Goal: Answer question/provide support: Share knowledge or assist other users

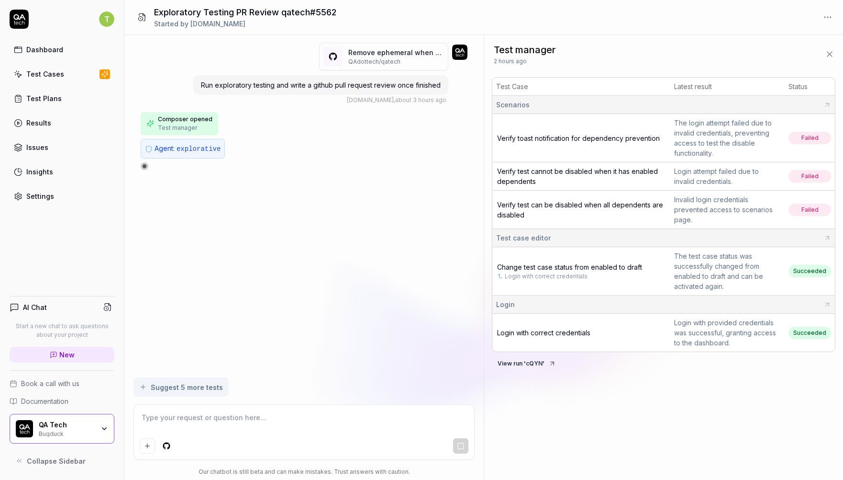
click at [356, 233] on div "Remove ephemeral when enabling test case (# 5562 ) QAdottech / qatech Run explo…" at bounding box center [303, 206] width 359 height 342
click at [164, 125] on span "Test manager" at bounding box center [177, 127] width 39 height 9
click at [171, 124] on span "Test manager" at bounding box center [177, 127] width 39 height 9
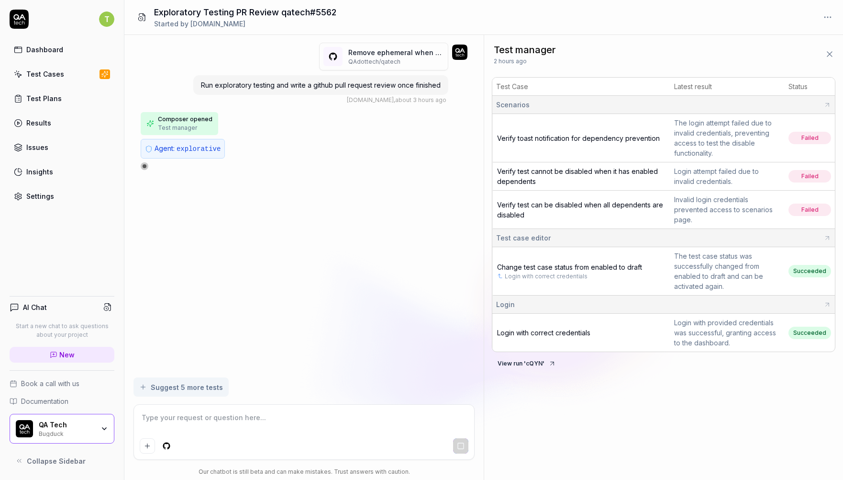
click at [171, 124] on span "Test manager" at bounding box center [177, 127] width 39 height 9
type textarea "*"
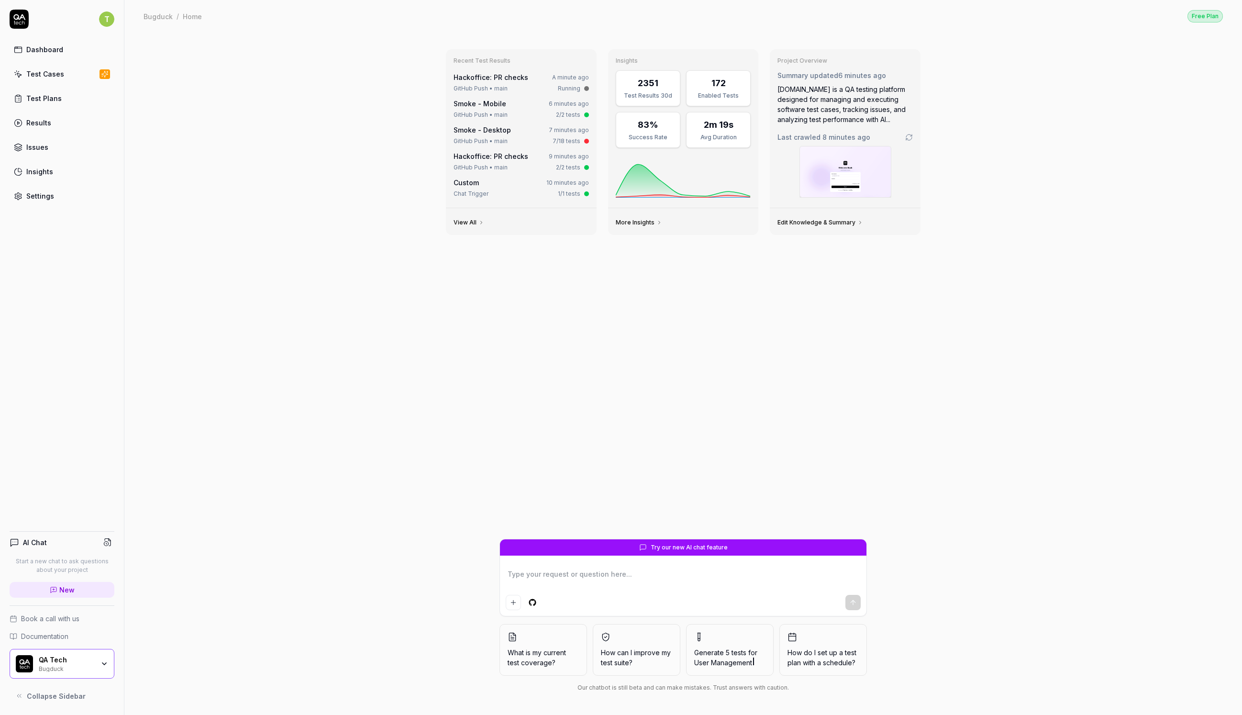
type textarea "*"
click at [73, 587] on span "New" at bounding box center [66, 590] width 15 height 10
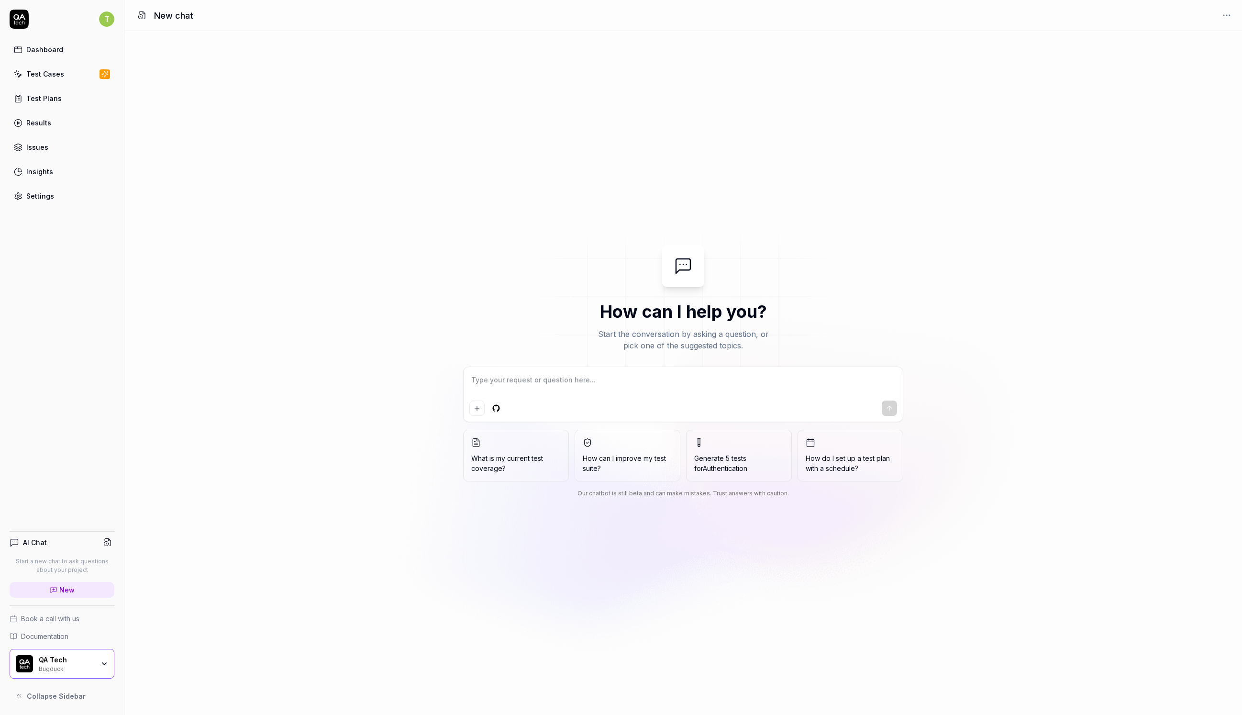
type textarea "*"
click at [107, 538] on icon at bounding box center [107, 542] width 9 height 9
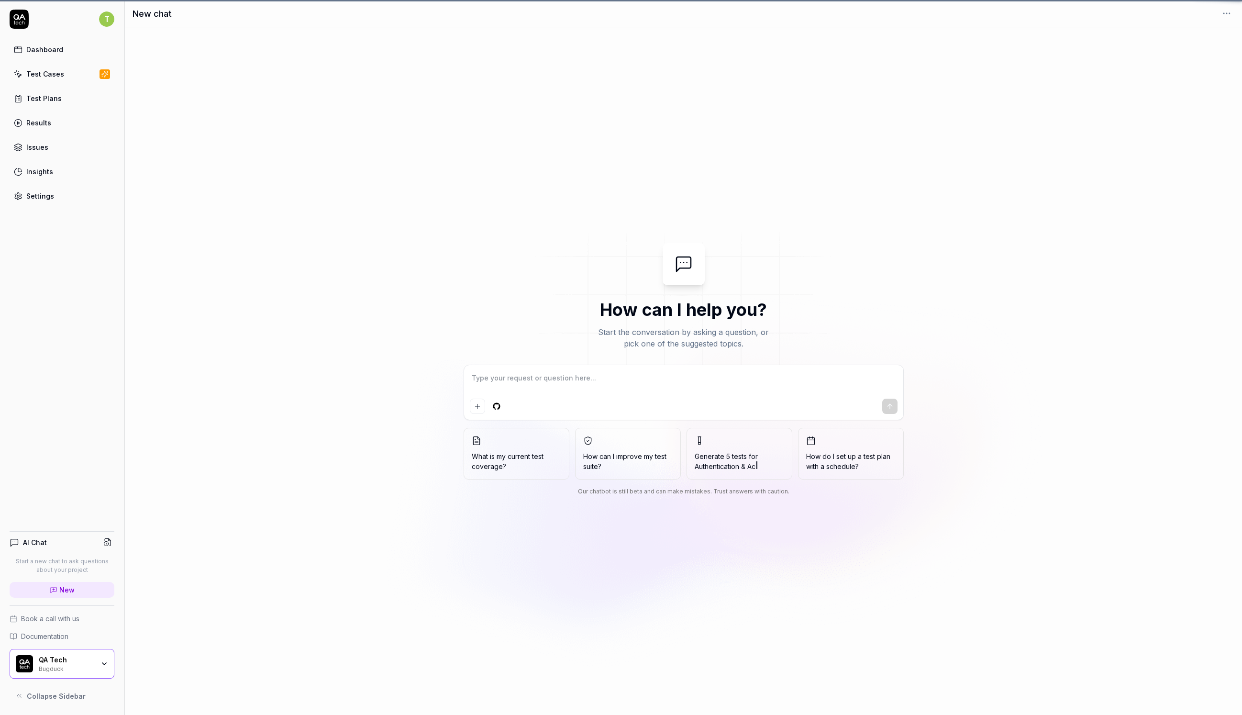
type textarea "*"
click at [72, 662] on div "QA Tech" at bounding box center [67, 660] width 56 height 9
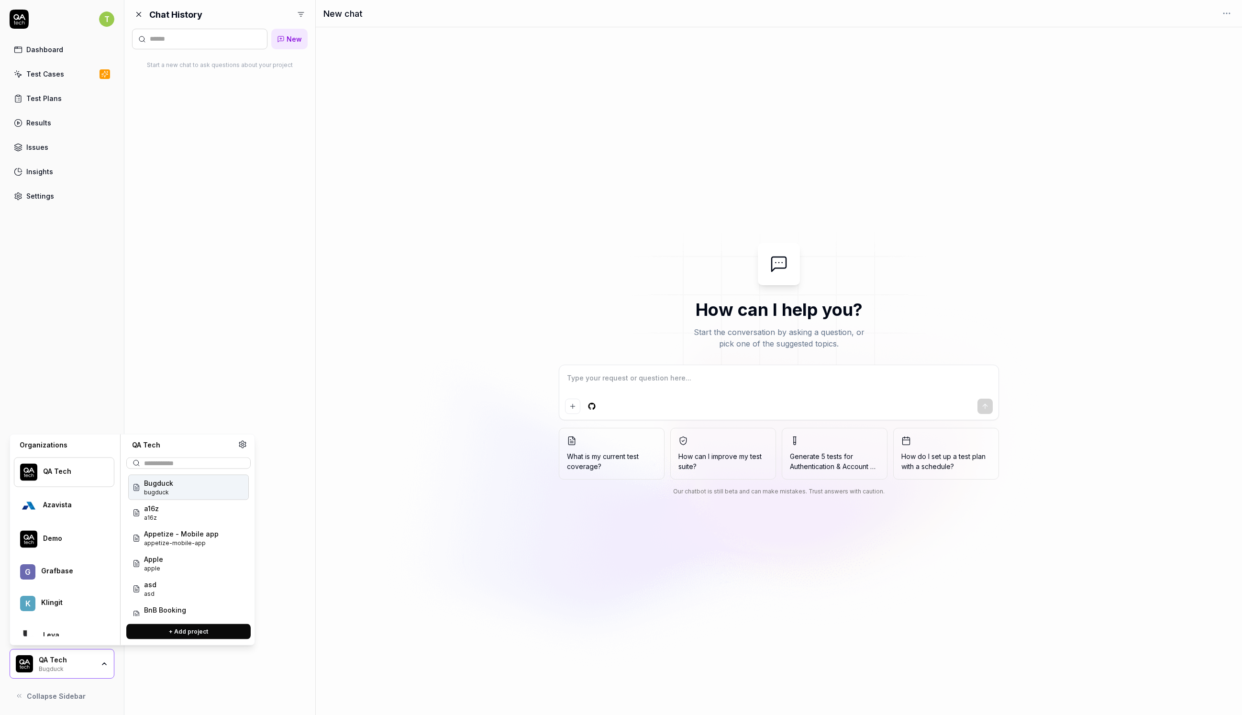
click at [213, 228] on div "Chat History New Start a new chat to ask questions about your project" at bounding box center [219, 357] width 191 height 715
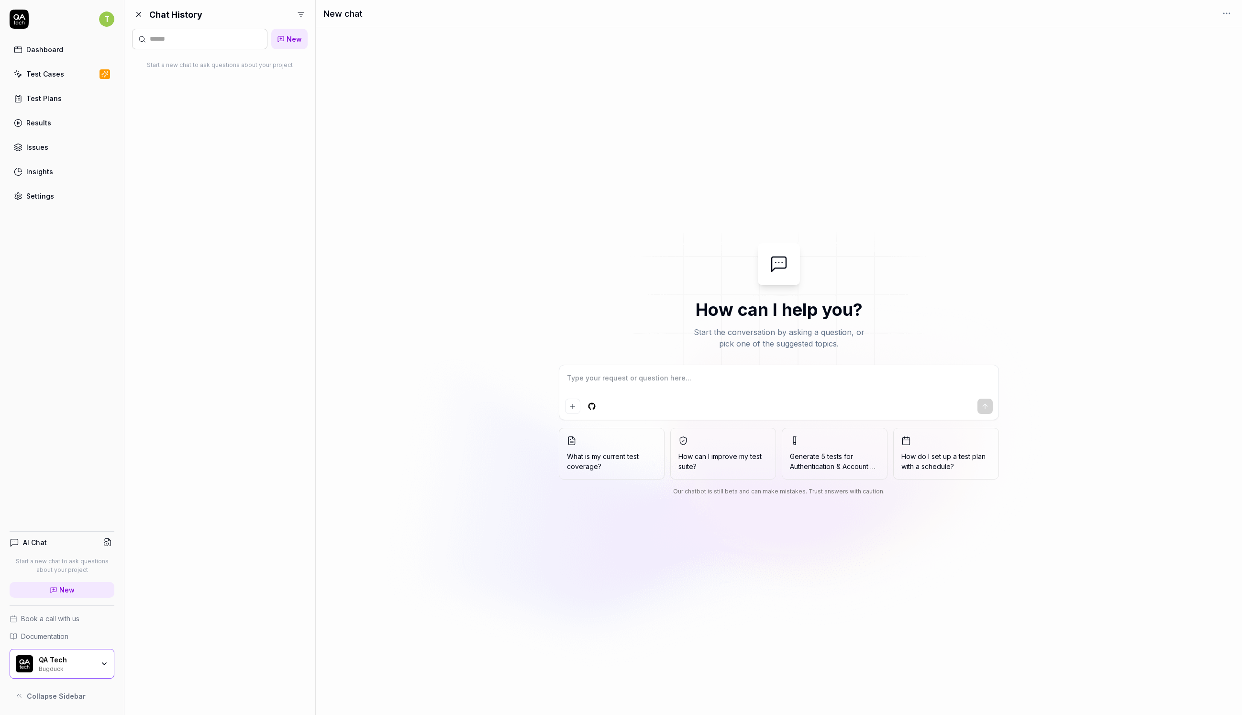
click at [193, 32] on div at bounding box center [199, 39] width 135 height 21
click at [193, 42] on input "text" at bounding box center [206, 39] width 112 height 10
type input "******"
type textarea "*"
type input "******"
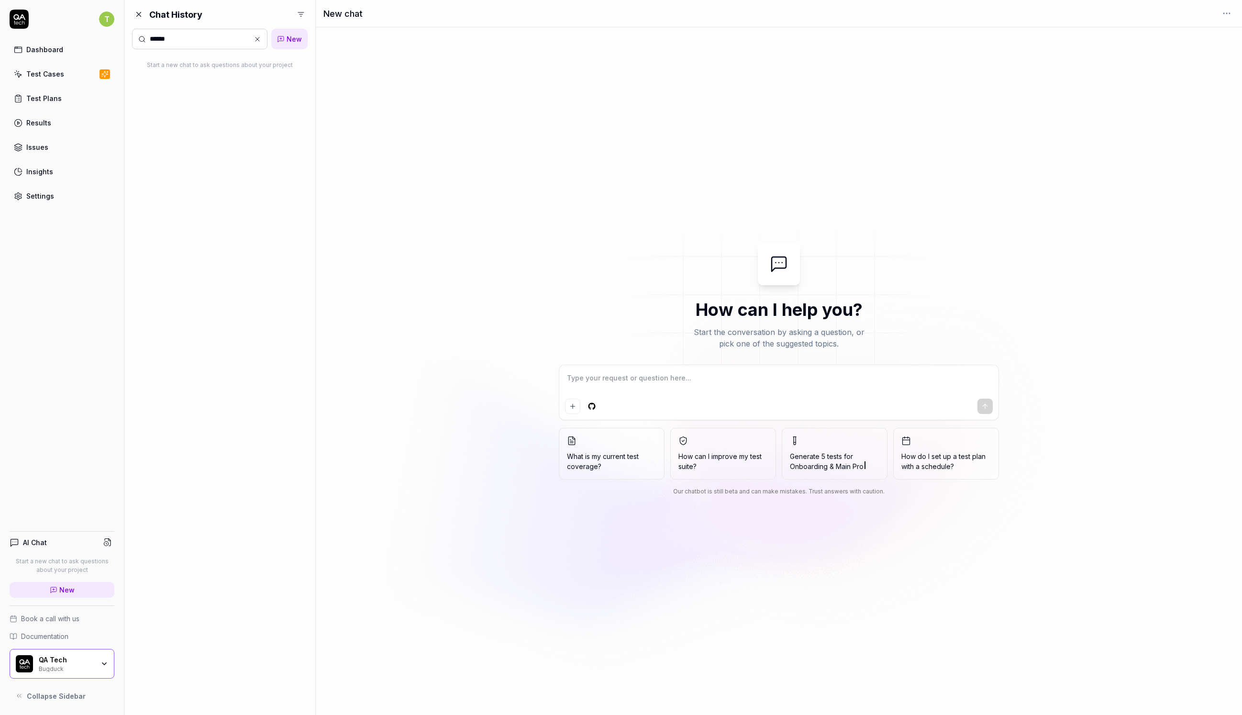
drag, startPoint x: 708, startPoint y: 399, endPoint x: 703, endPoint y: 399, distance: 4.8
click at [707, 399] on div at bounding box center [779, 406] width 428 height 15
click at [589, 406] on html "T Dashboard Test Cases Test Plans Results Issues Insights Settings AI Chat Star…" at bounding box center [621, 357] width 1242 height 715
click at [661, 372] on html "T Dashboard Test Cases Test Plans Results Issues Insights Settings AI Chat Star…" at bounding box center [621, 357] width 1242 height 715
type textarea "*"
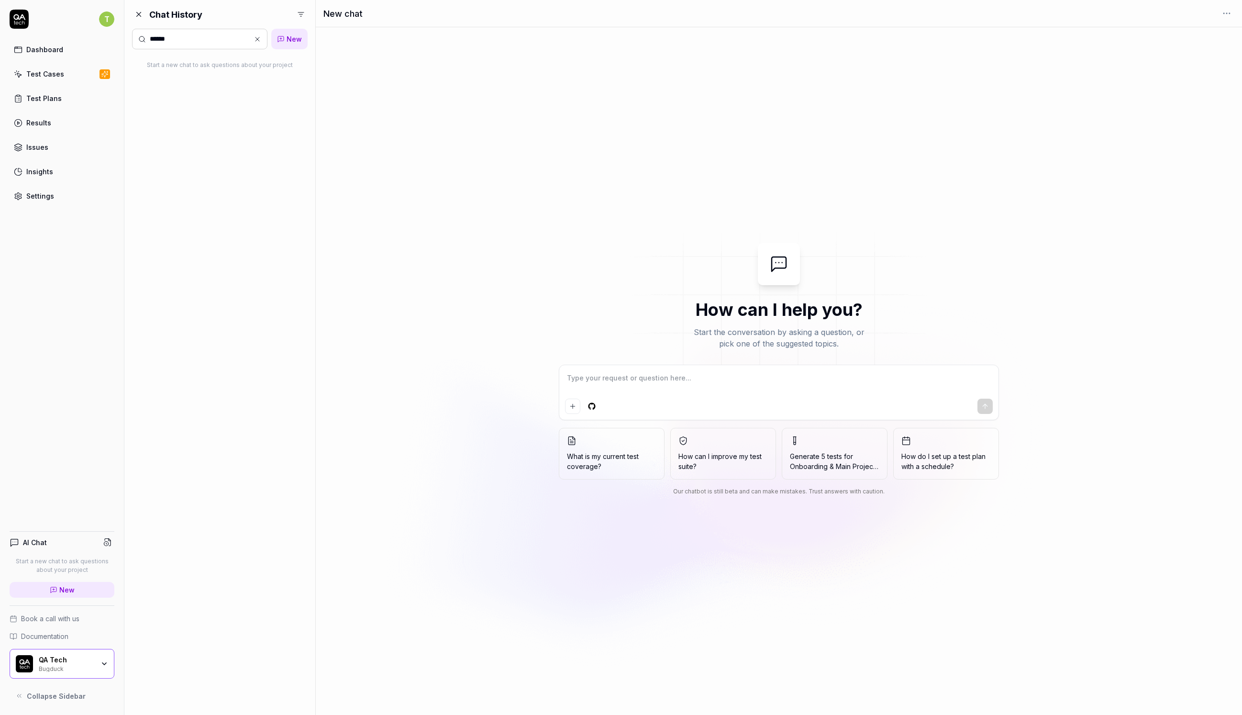
click at [661, 375] on textarea at bounding box center [779, 383] width 428 height 24
type textarea "R"
type textarea "*"
type textarea "RE"
type textarea "*"
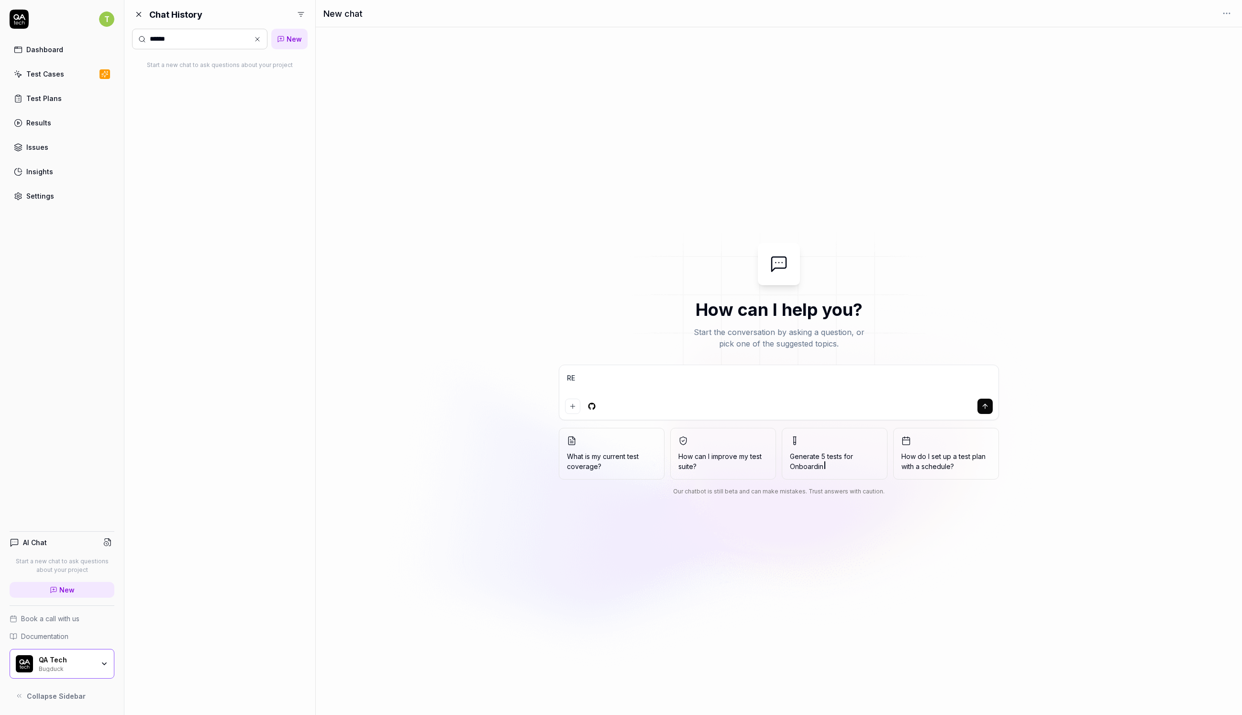
type textarea "REv"
type textarea "*"
type textarea "REvi"
type textarea "*"
type textarea "REvie"
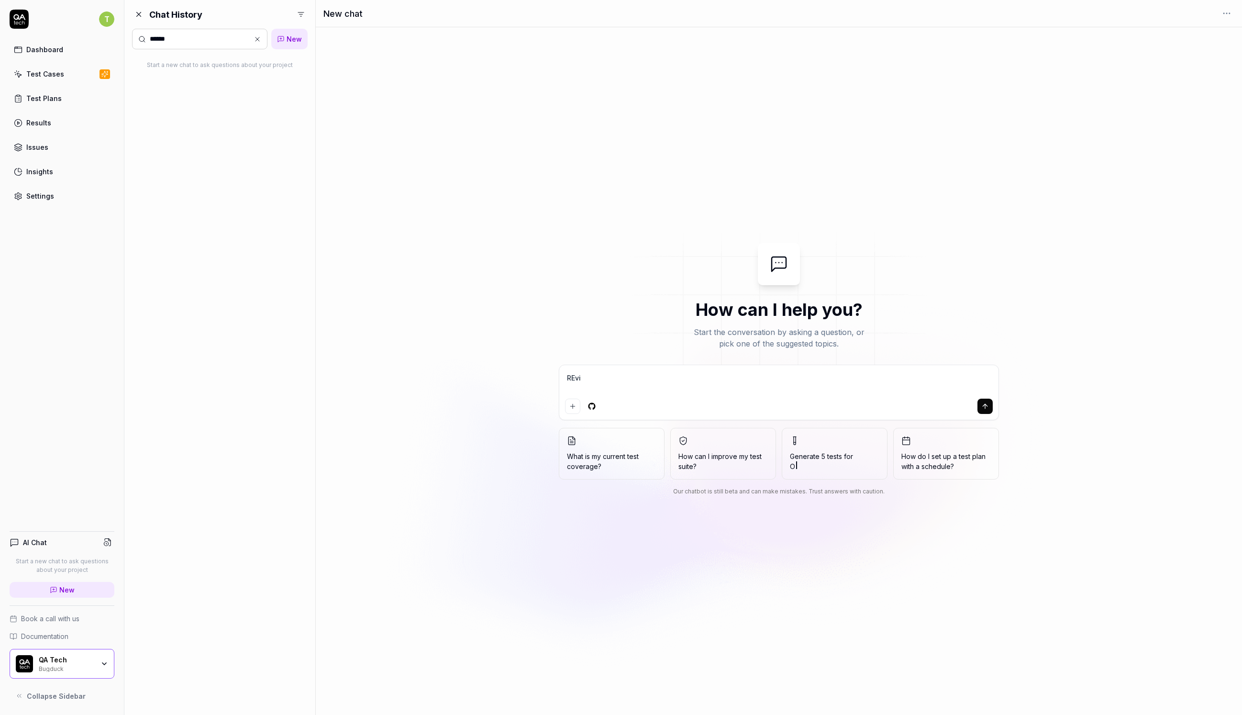
type textarea "*"
type textarea "REview"
type textarea "*"
type textarea "REview"
type textarea "*"
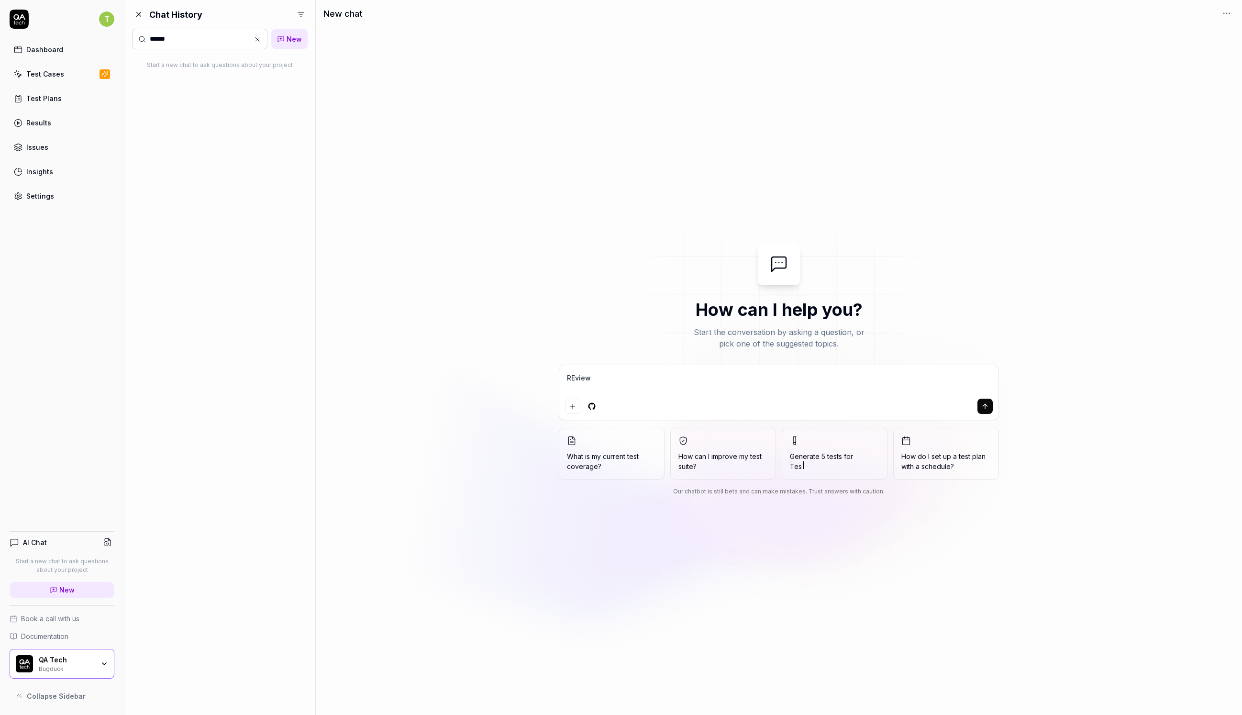
type textarea "REview m"
type textarea "*"
type textarea "R"
type textarea "*"
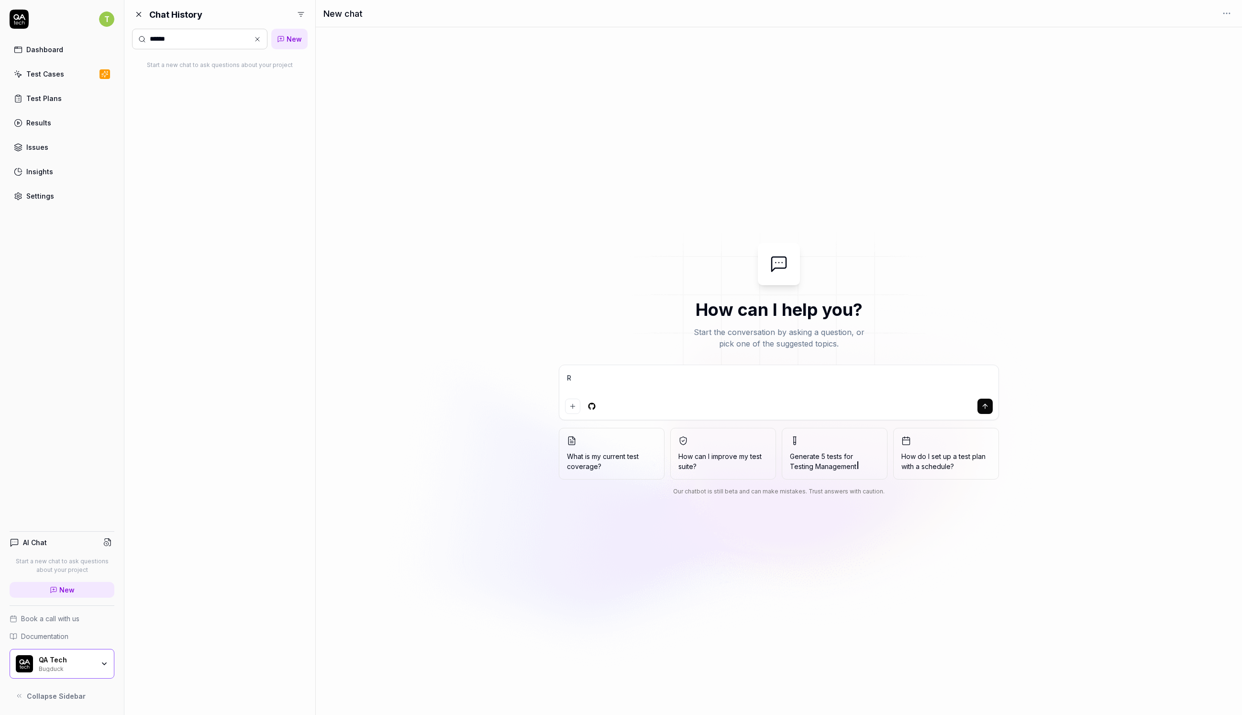
type textarea "Re"
type textarea "*"
type textarea "Rev"
type textarea "*"
type textarea "Reve"
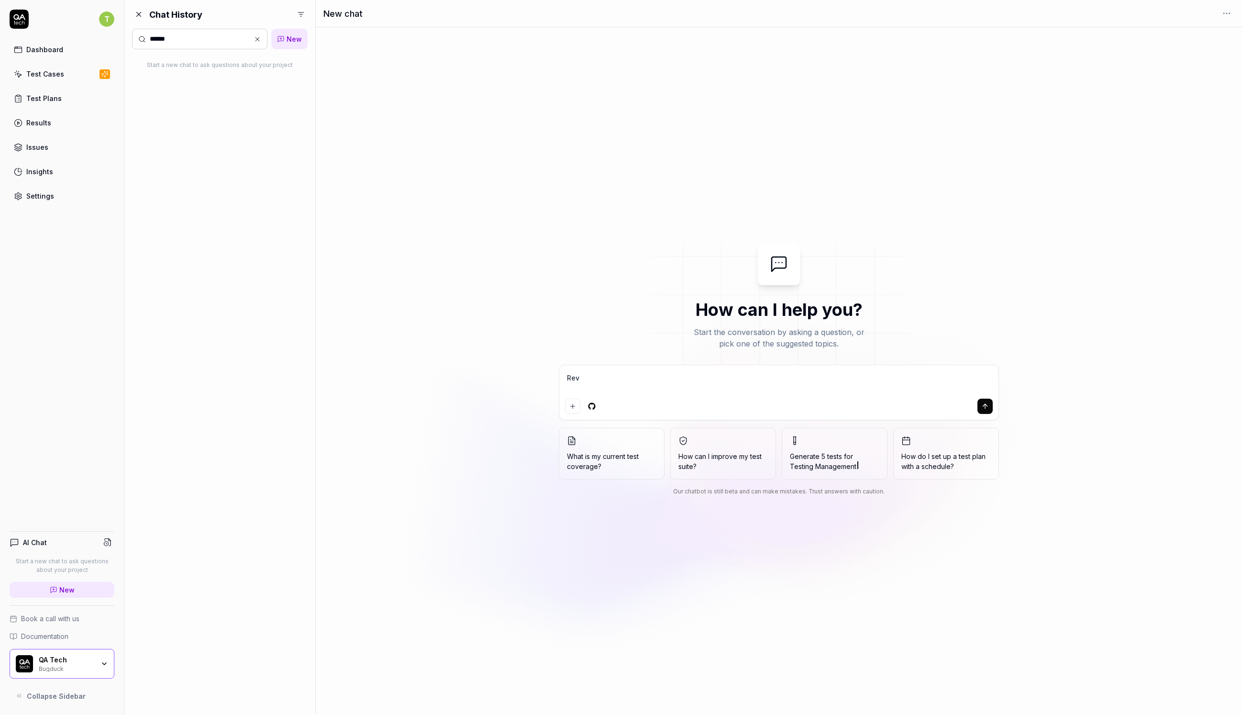
type textarea "*"
type textarea "Revew"
type textarea "*"
type textarea "Reve"
type textarea "*"
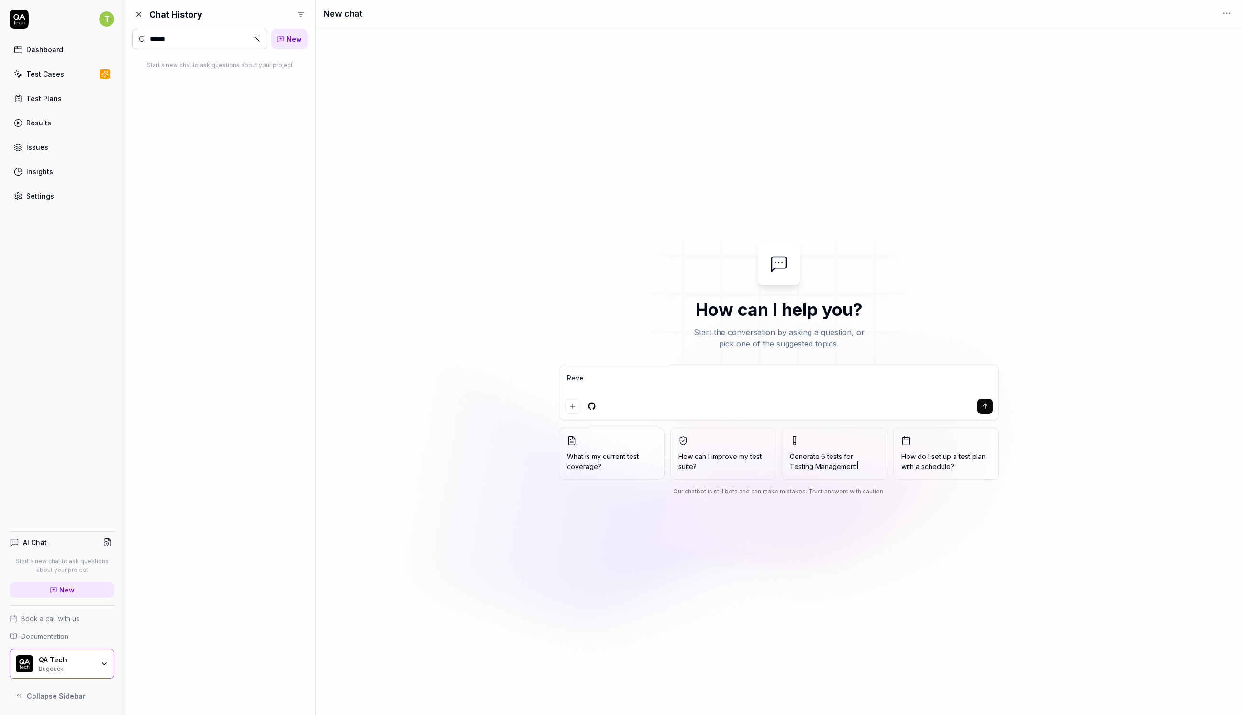
type textarea "Rev"
type textarea "*"
type textarea "Revu"
type textarea "*"
type textarea "Revue"
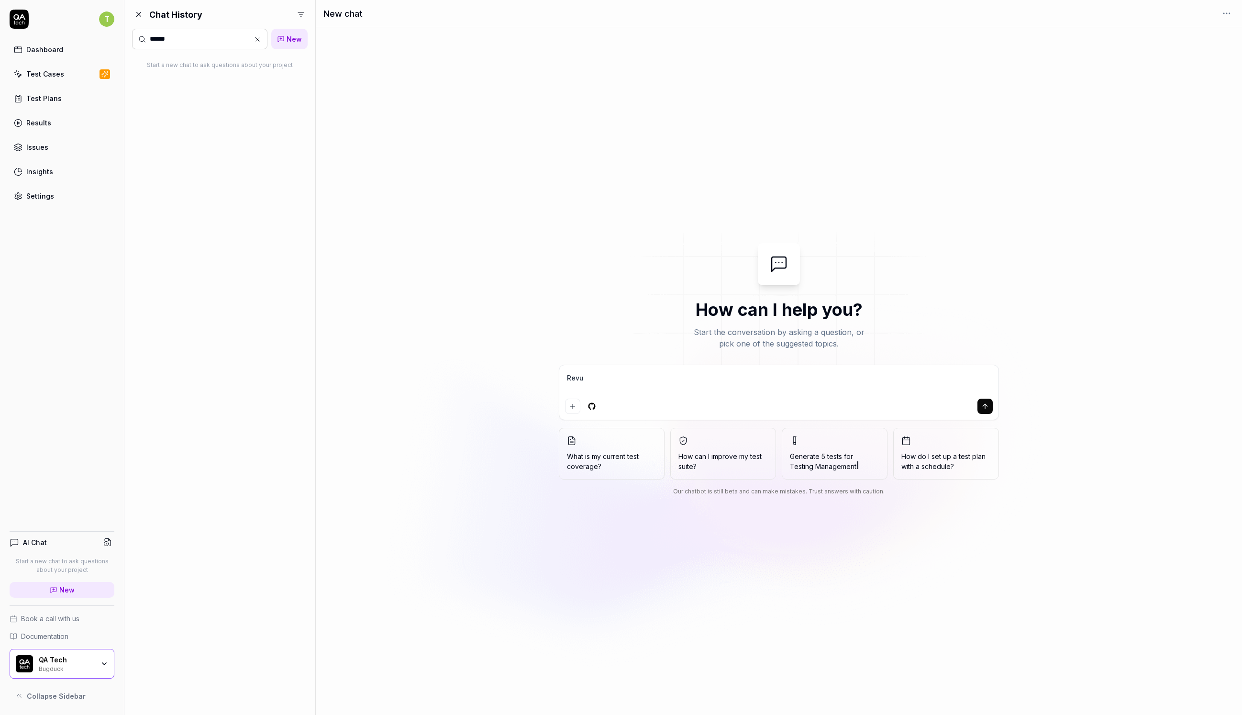
type textarea "*"
type textarea "Revuew"
type textarea "*"
type textarea "Revue"
type textarea "*"
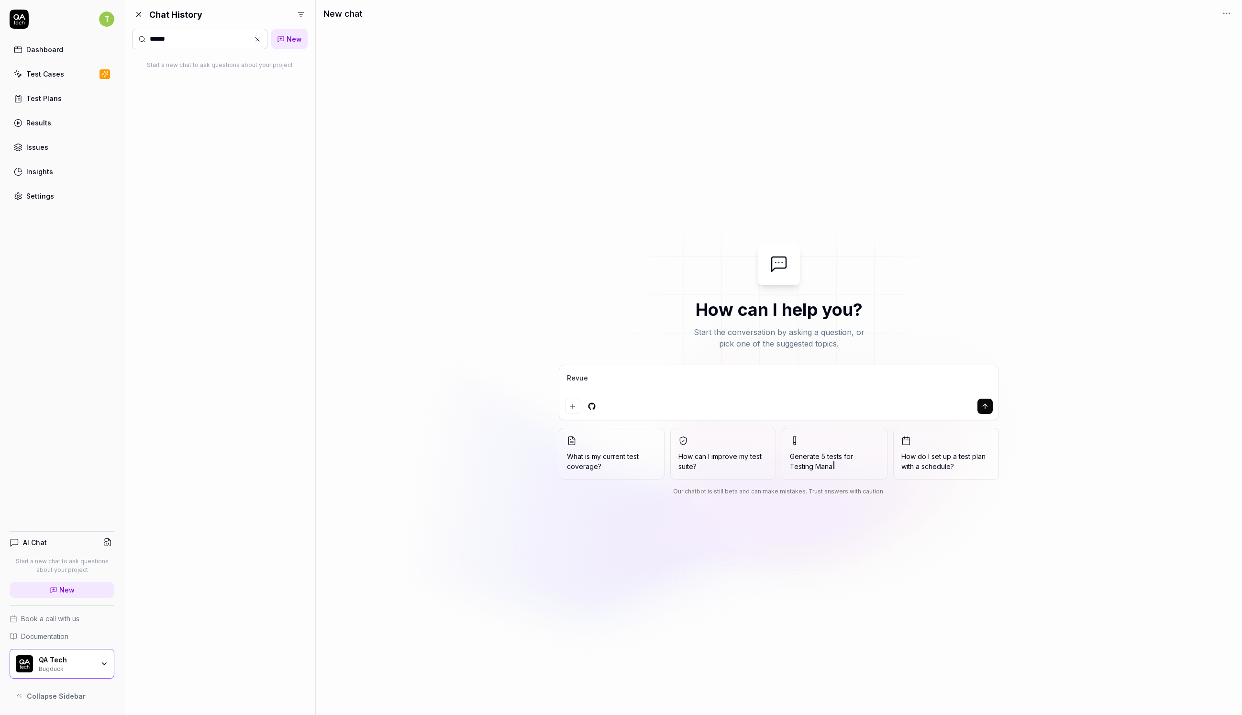
type textarea "Revu"
type textarea "*"
type textarea "Rev"
type textarea "*"
type textarea "Re"
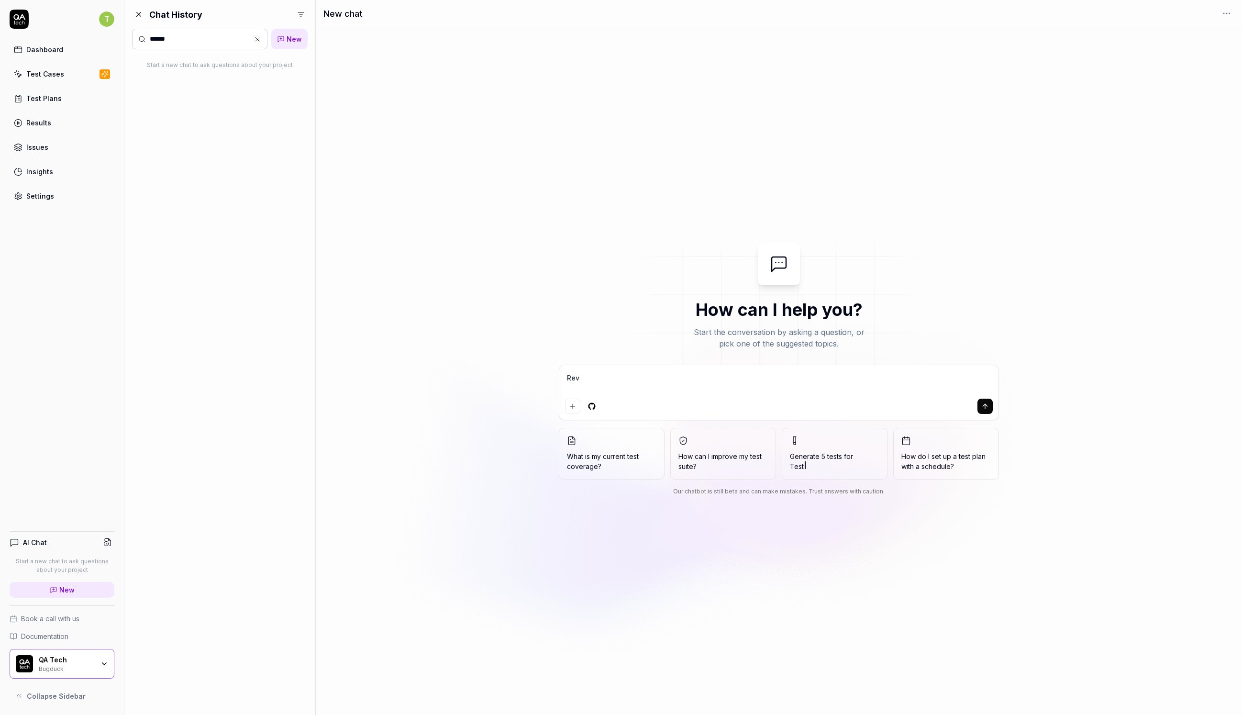
type textarea "*"
type textarea "Rev"
type textarea "*"
type textarea "Revi"
type textarea "*"
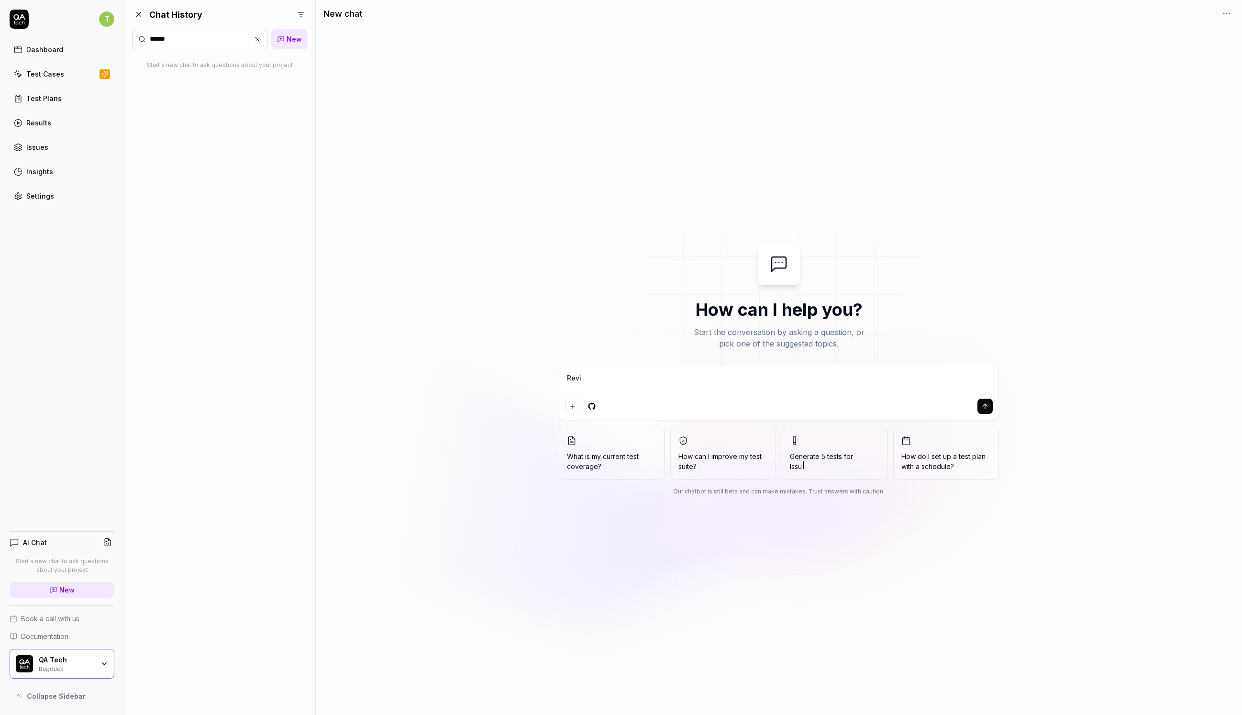
type textarea "Revie"
type textarea "*"
type textarea "Review"
type textarea "*"
type textarea "Review"
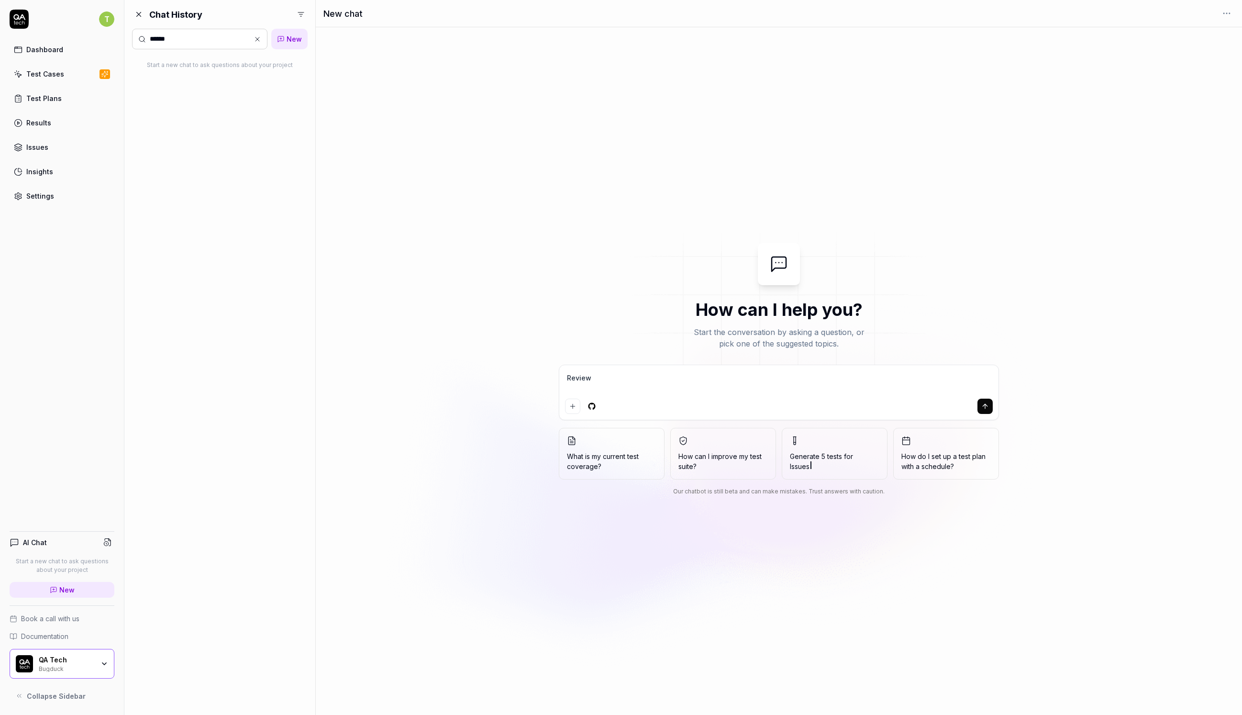
type textarea "*"
type textarea "Review m"
type textarea "*"
type textarea "Review my"
type textarea "*"
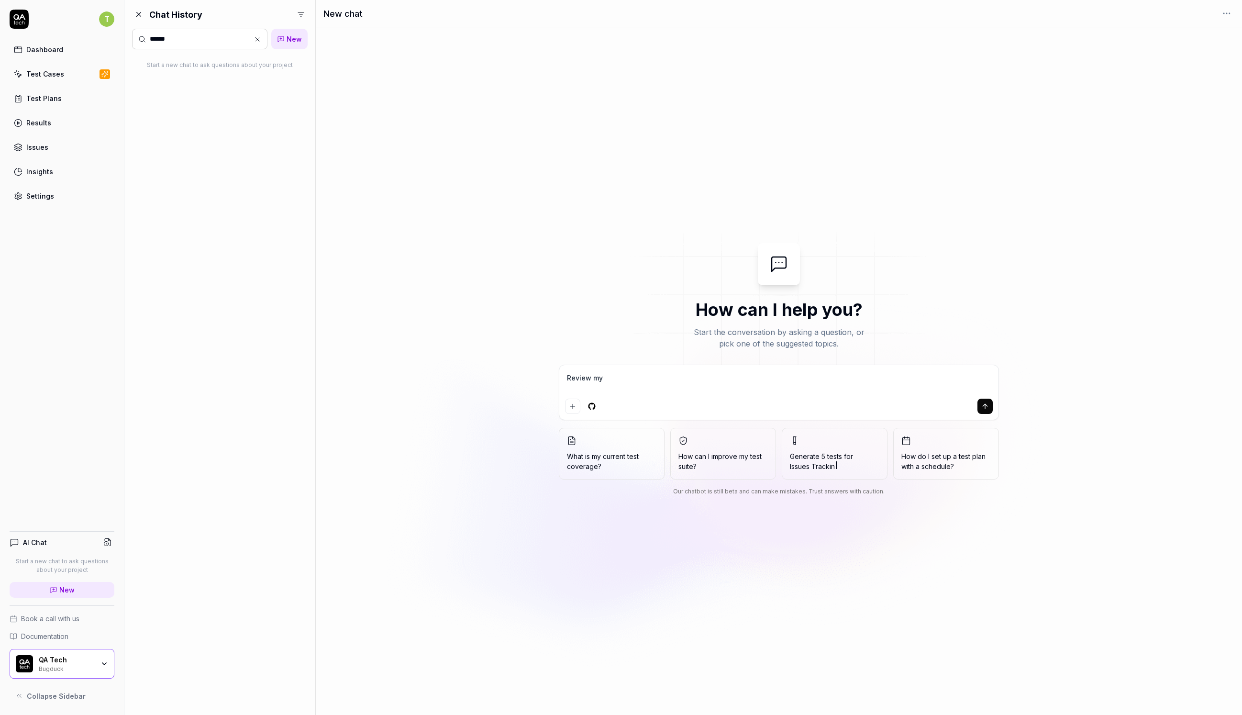
type textarea "Review my"
type textarea "*"
type textarea "Review my l"
type textarea "*"
type textarea "Review my la"
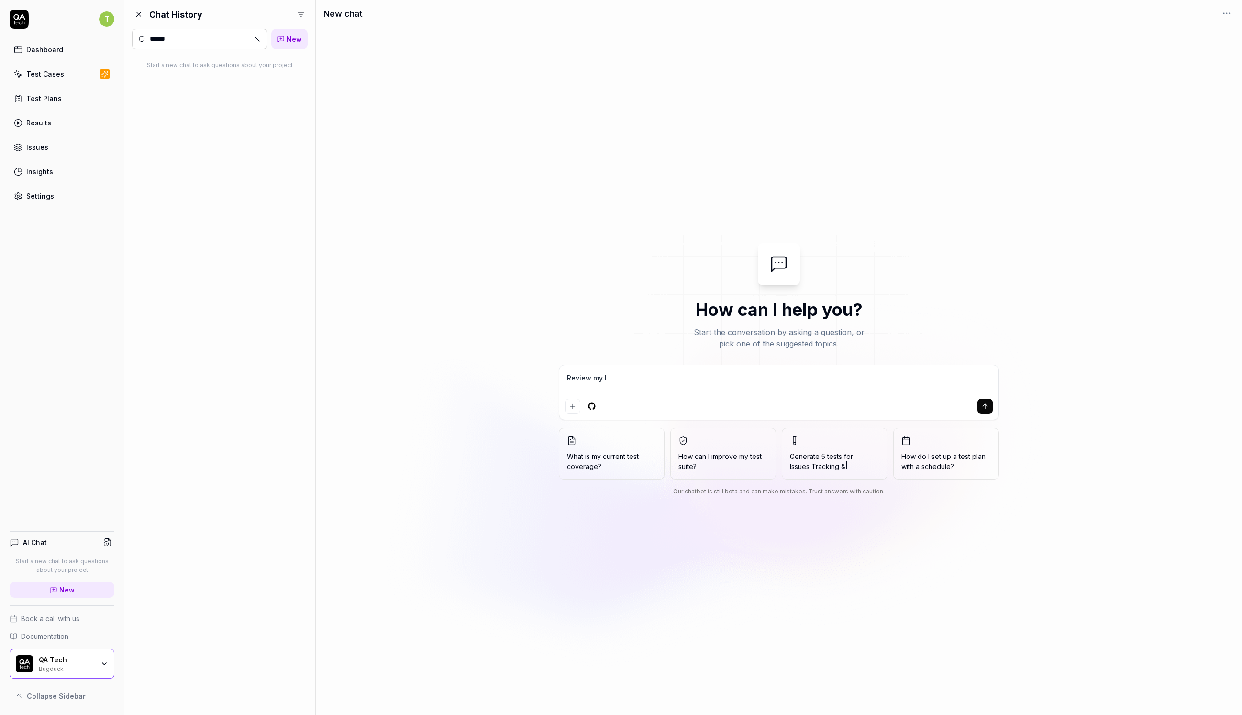
type textarea "*"
type textarea "Review my las"
type textarea "*"
type textarea "Review my last"
type textarea "*"
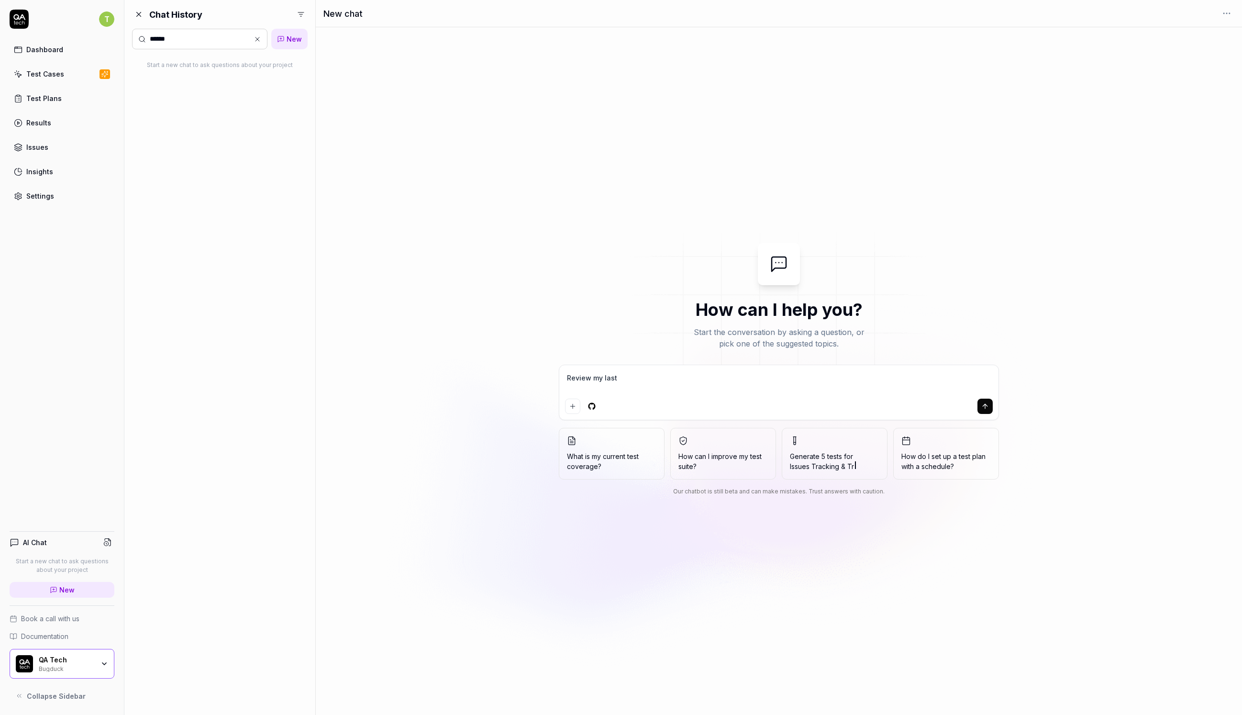
type textarea "Review my laste"
type textarea "*"
type textarea "Review my last"
type textarea "*"
type textarea "Review my las"
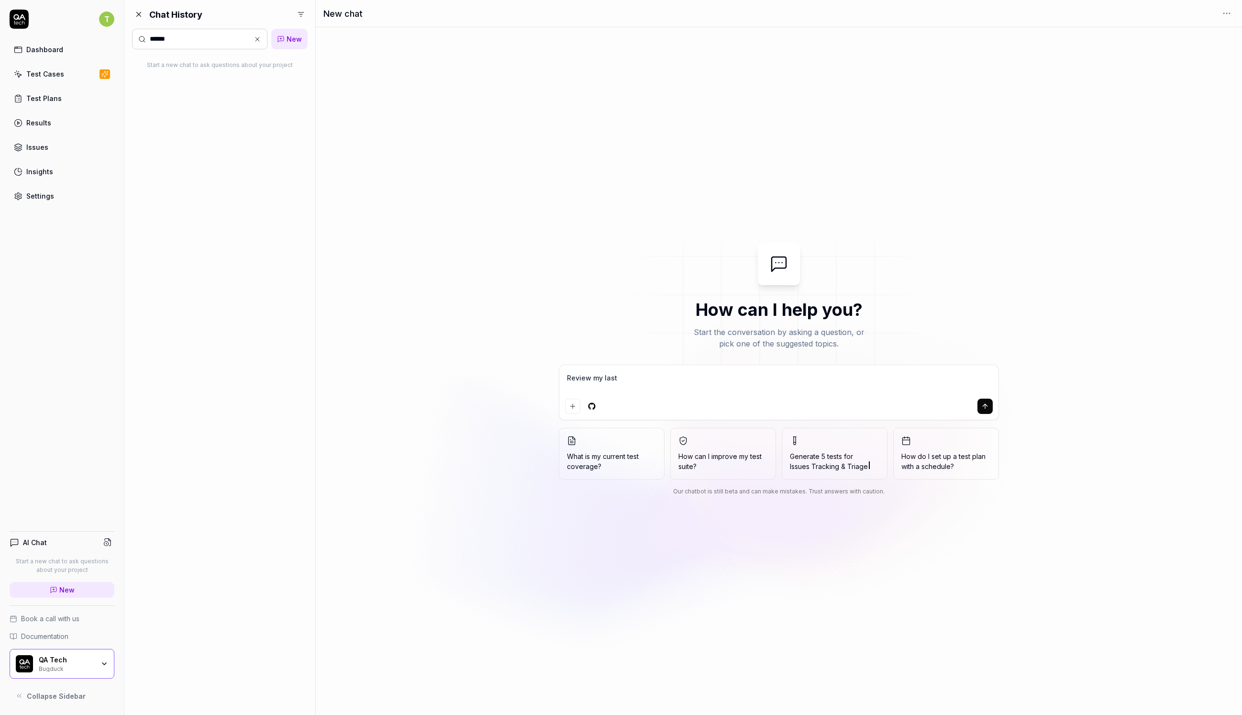
type textarea "*"
type textarea "Review my la"
type textarea "*"
type textarea "Review my lat"
type textarea "*"
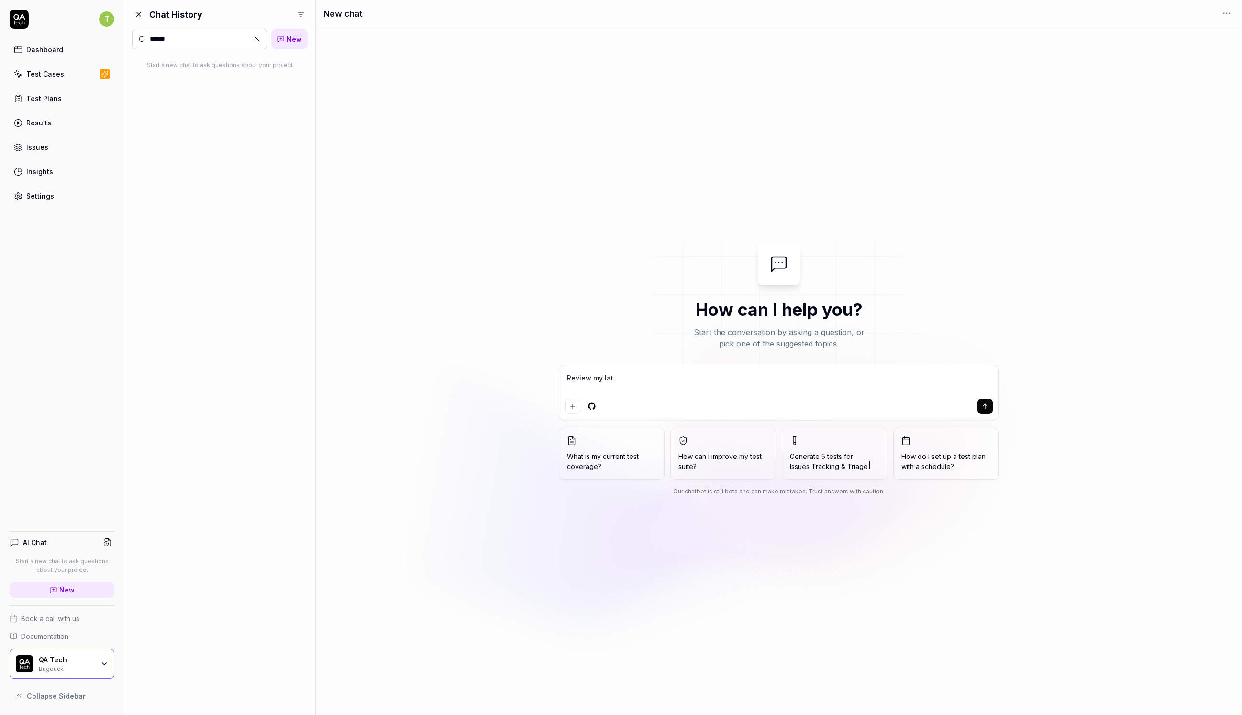
type textarea "Review my late"
type textarea "*"
type textarea "Review my lates"
type textarea "*"
type textarea "Review my latest"
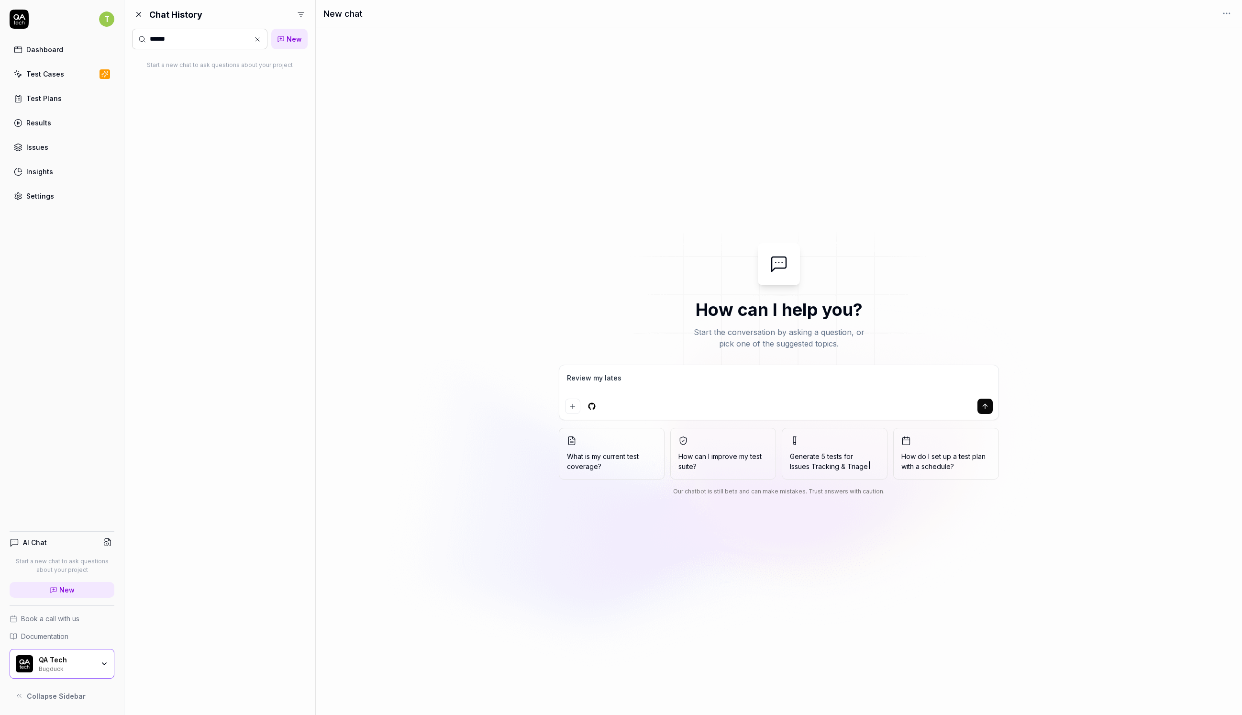
type textarea "*"
type textarea "Review my latest"
type textarea "*"
type textarea "Review my latest p"
type textarea "*"
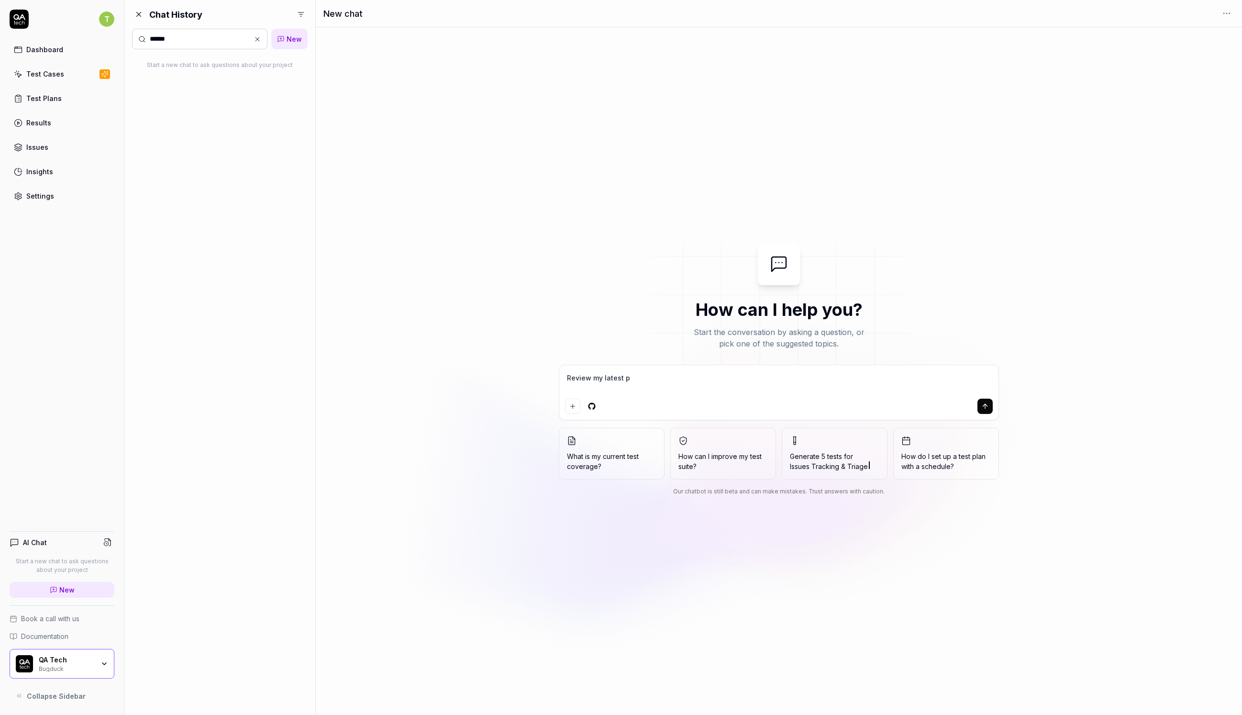
type textarea "Review my latest pr"
type textarea "*"
type textarea "Review my latest pr"
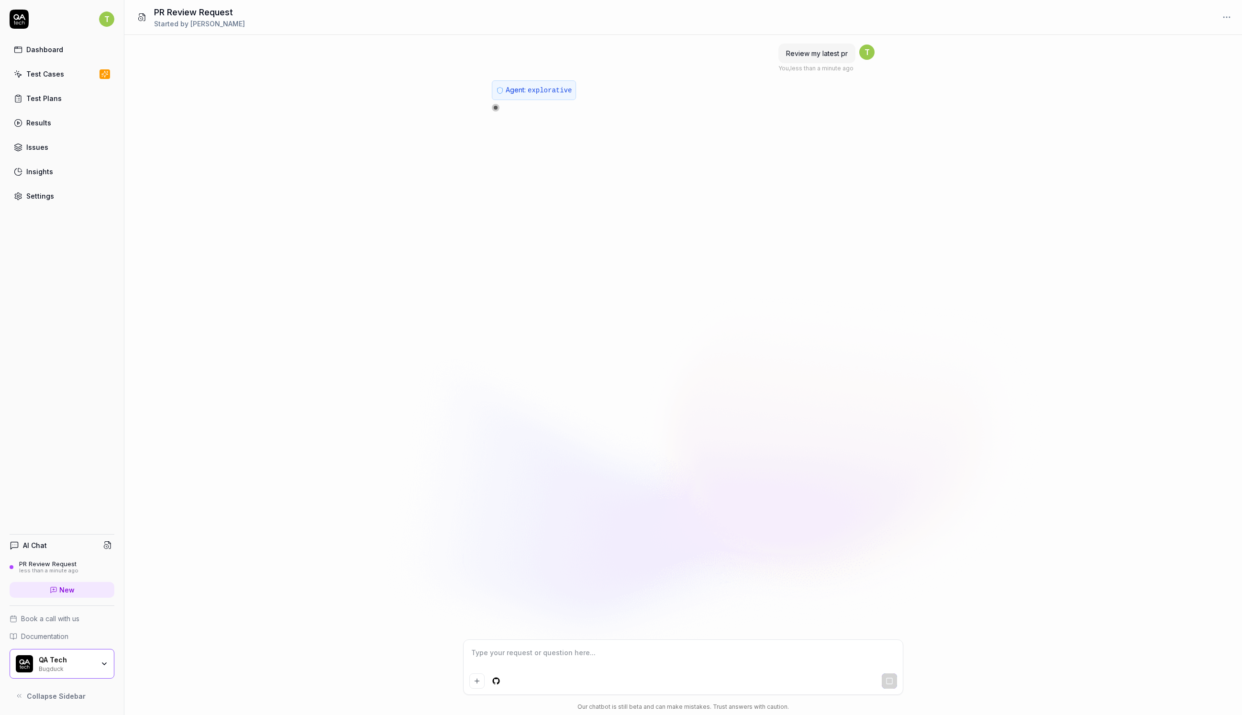
click at [48, 119] on div "Results" at bounding box center [38, 123] width 25 height 10
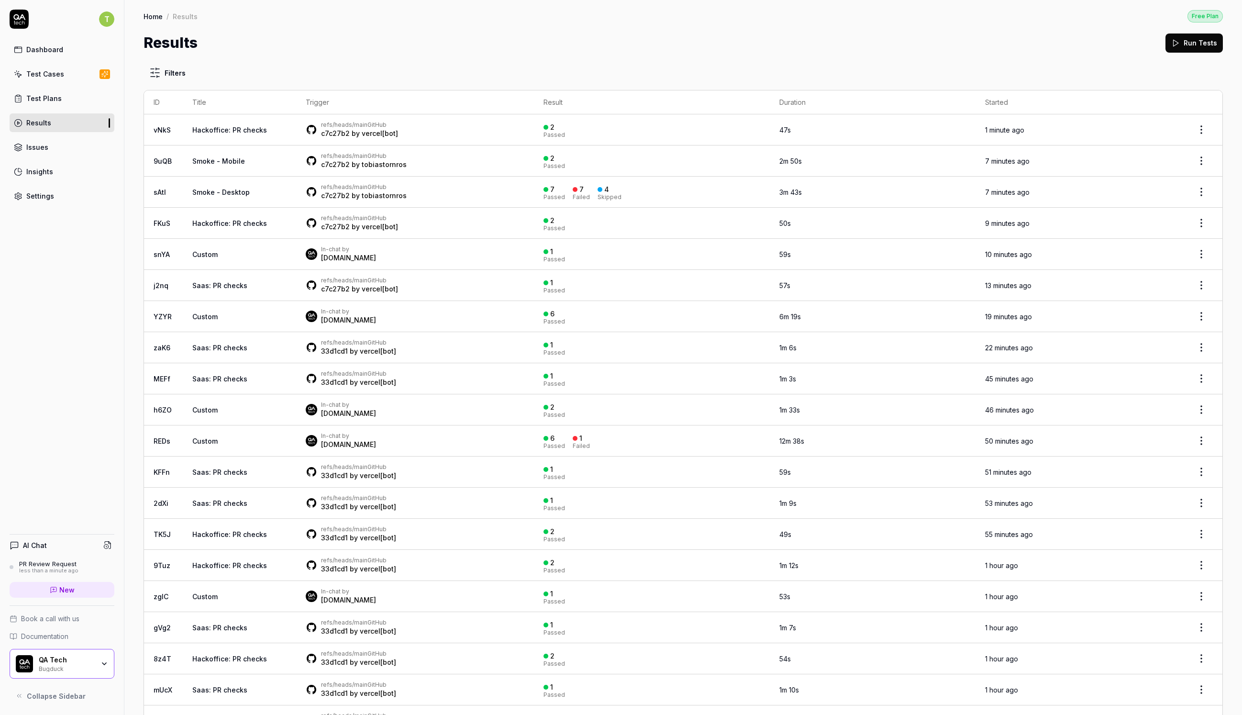
click at [48, 72] on div "Test Cases" at bounding box center [45, 74] width 38 height 10
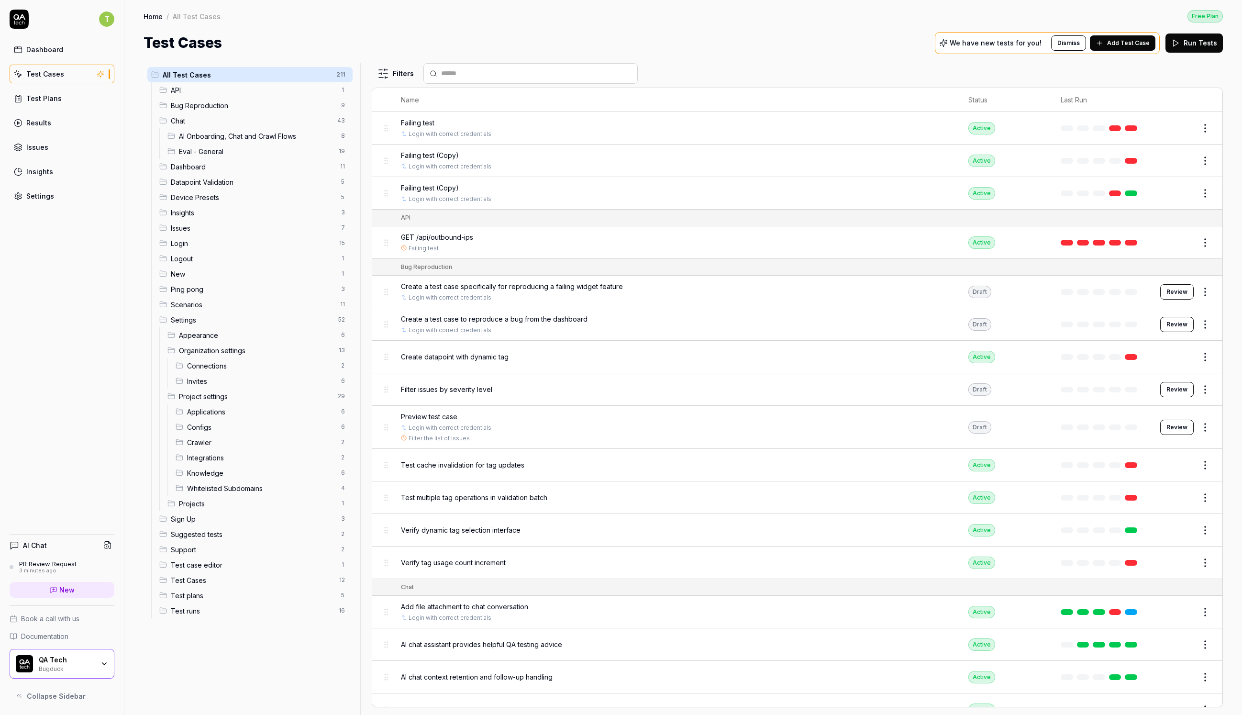
click at [57, 571] on div "3 minutes ago" at bounding box center [47, 571] width 57 height 7
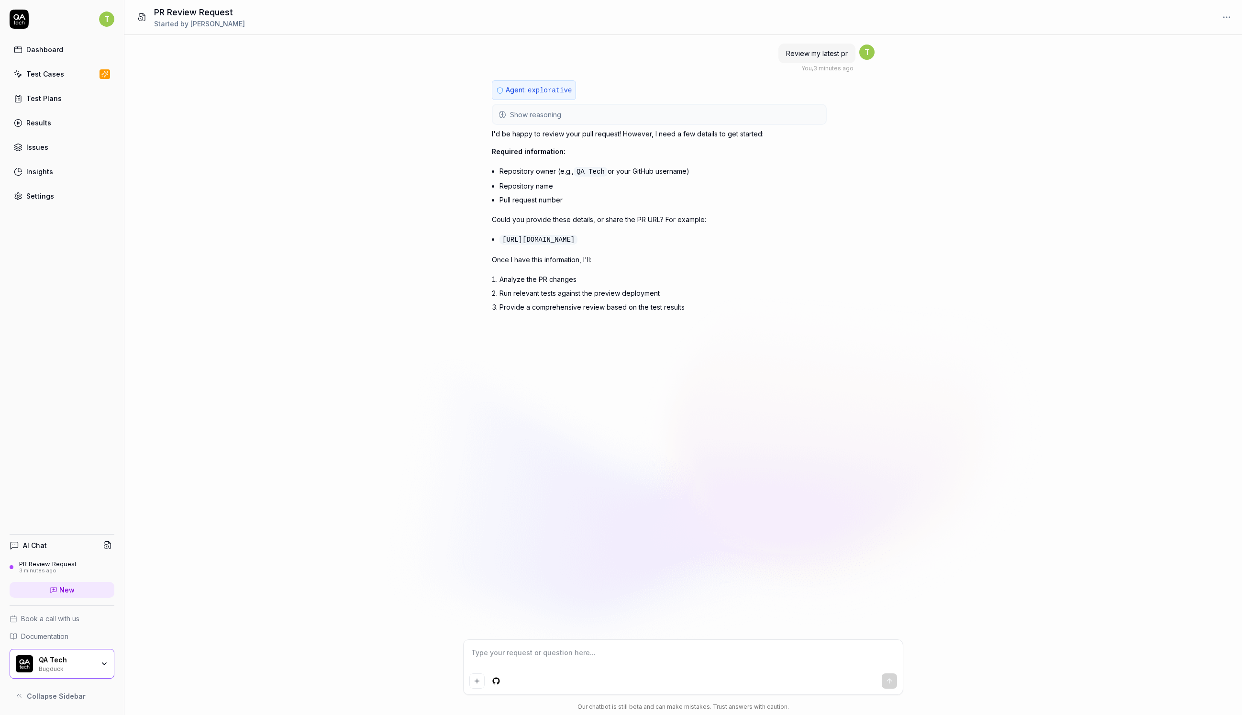
click at [547, 135] on p "I'd be happy to review your pull request! However, I need a few details to get …" at bounding box center [659, 134] width 335 height 10
click at [550, 134] on p "I'd be happy to review your pull request! However, I need a few details to get …" at bounding box center [659, 134] width 335 height 10
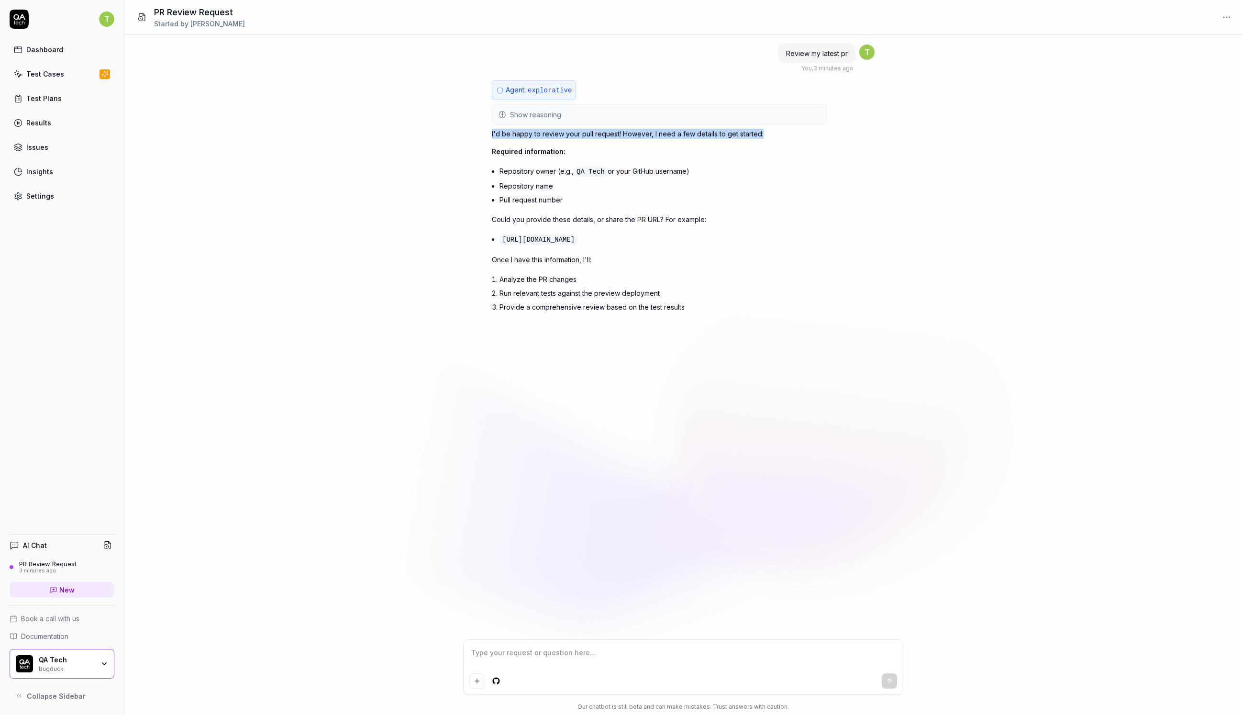
click at [550, 134] on p "I'd be happy to review your pull request! However, I need a few details to get …" at bounding box center [659, 134] width 335 height 10
click at [537, 167] on li "Repository owner (e.g., QA Tech or your GitHub username)" at bounding box center [663, 171] width 327 height 15
click at [532, 172] on li "Repository owner (e.g., QA Tech or your GitHub username)" at bounding box center [663, 171] width 327 height 15
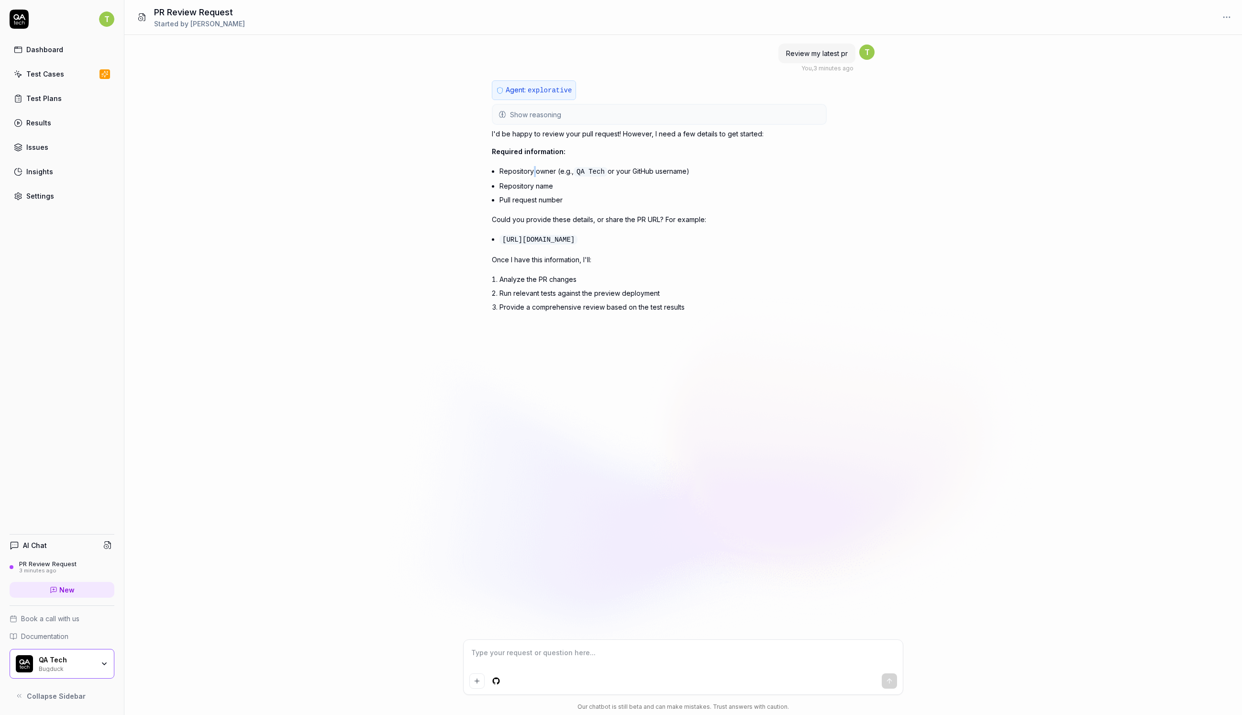
click at [532, 172] on li "Repository owner (e.g., QA Tech or your GitHub username)" at bounding box center [663, 171] width 327 height 15
click at [533, 172] on li "Repository owner (e.g., QA Tech or your GitHub username)" at bounding box center [663, 171] width 327 height 15
click at [529, 176] on li "Repository owner (e.g., QA Tech or your GitHub username)" at bounding box center [663, 171] width 327 height 15
click at [527, 179] on li "Repository name" at bounding box center [663, 186] width 327 height 14
click at [527, 180] on li "Repository name" at bounding box center [663, 186] width 327 height 14
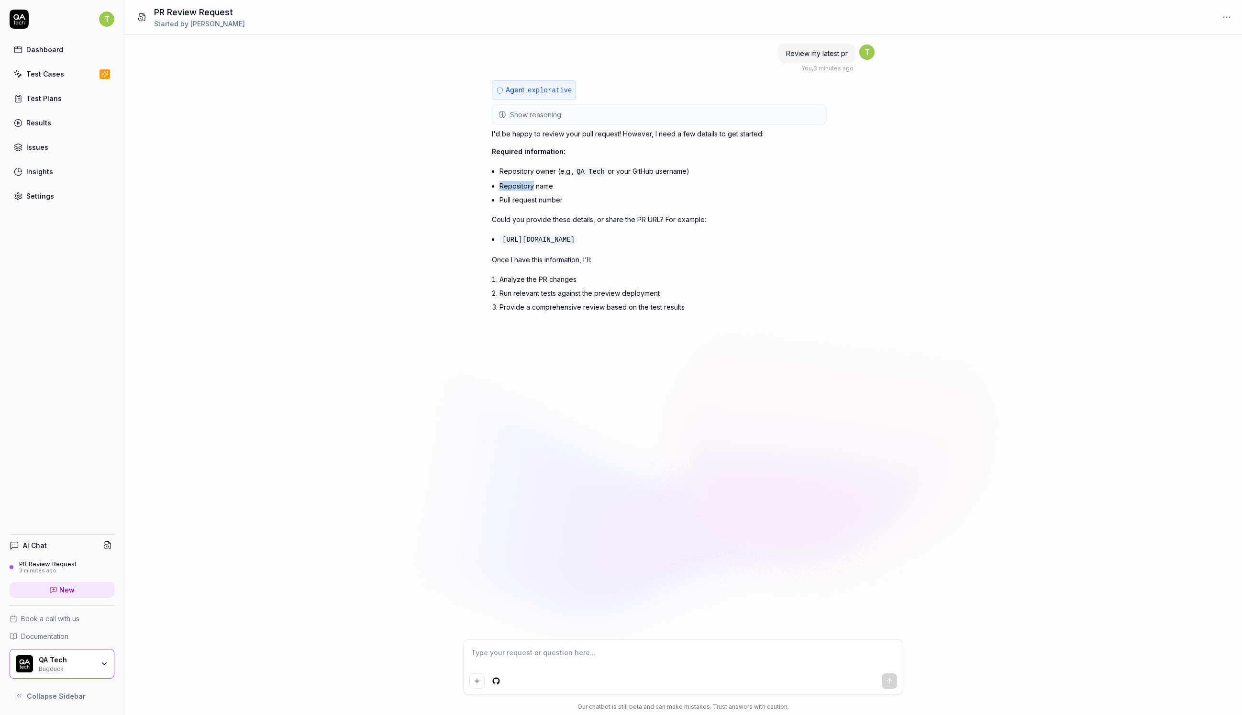
click at [527, 180] on li "Repository name" at bounding box center [663, 186] width 327 height 14
click at [525, 193] on li "Pull request number" at bounding box center [663, 200] width 327 height 14
click at [502, 642] on div at bounding box center [683, 667] width 439 height 55
click at [502, 645] on div at bounding box center [683, 667] width 439 height 55
paste textarea "https://github.com/QAdottech/qatech/pull/5560"
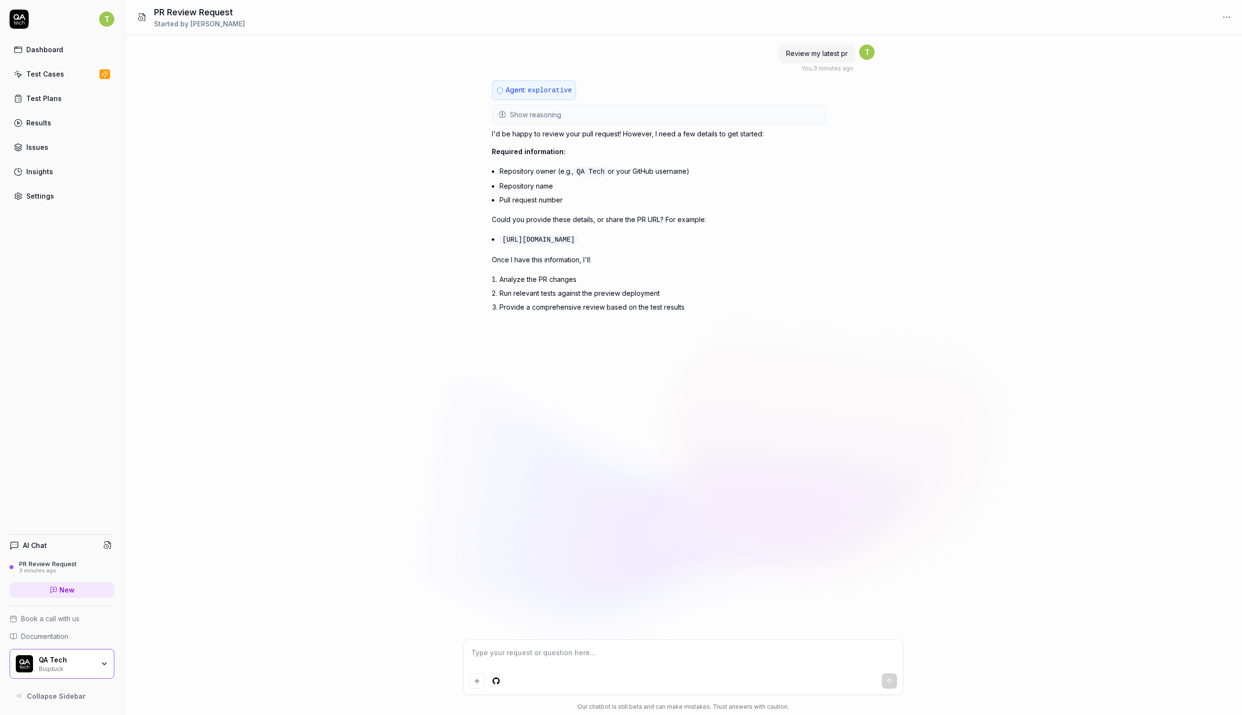
type textarea "*"
type textarea "https://github.com/QAdottech/qatech/pull/5560"
type textarea "*"
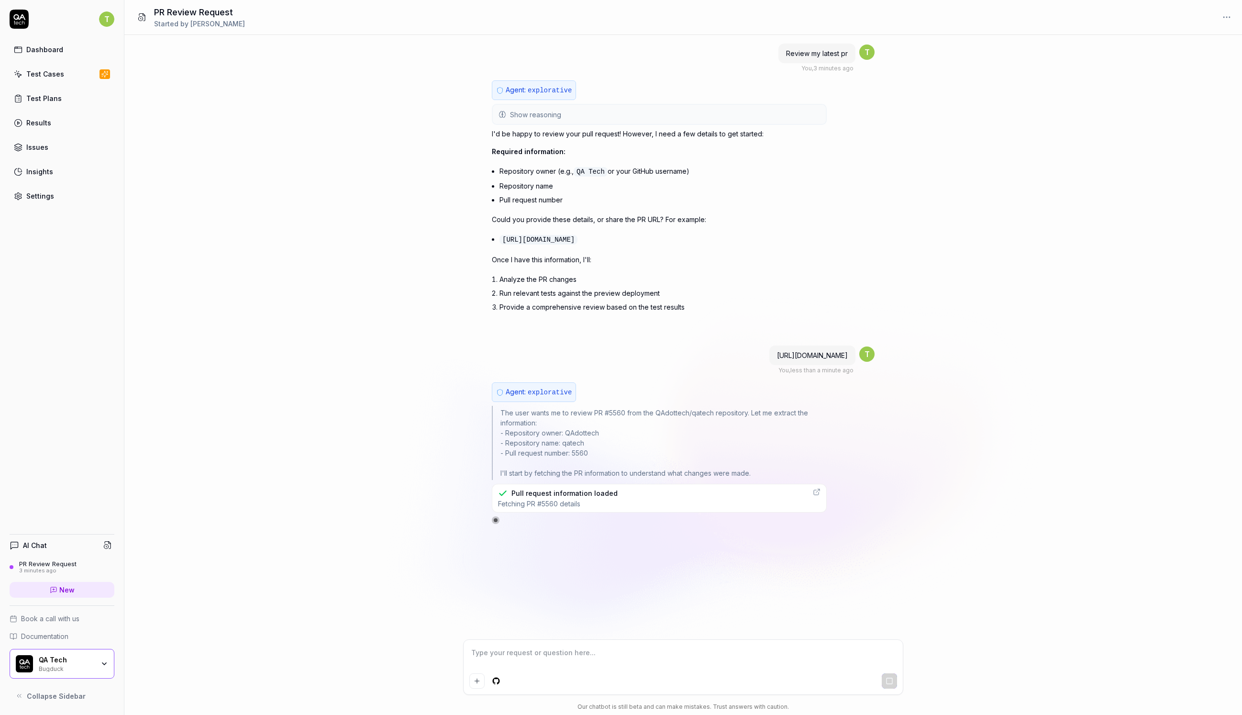
scroll to position [17, 0]
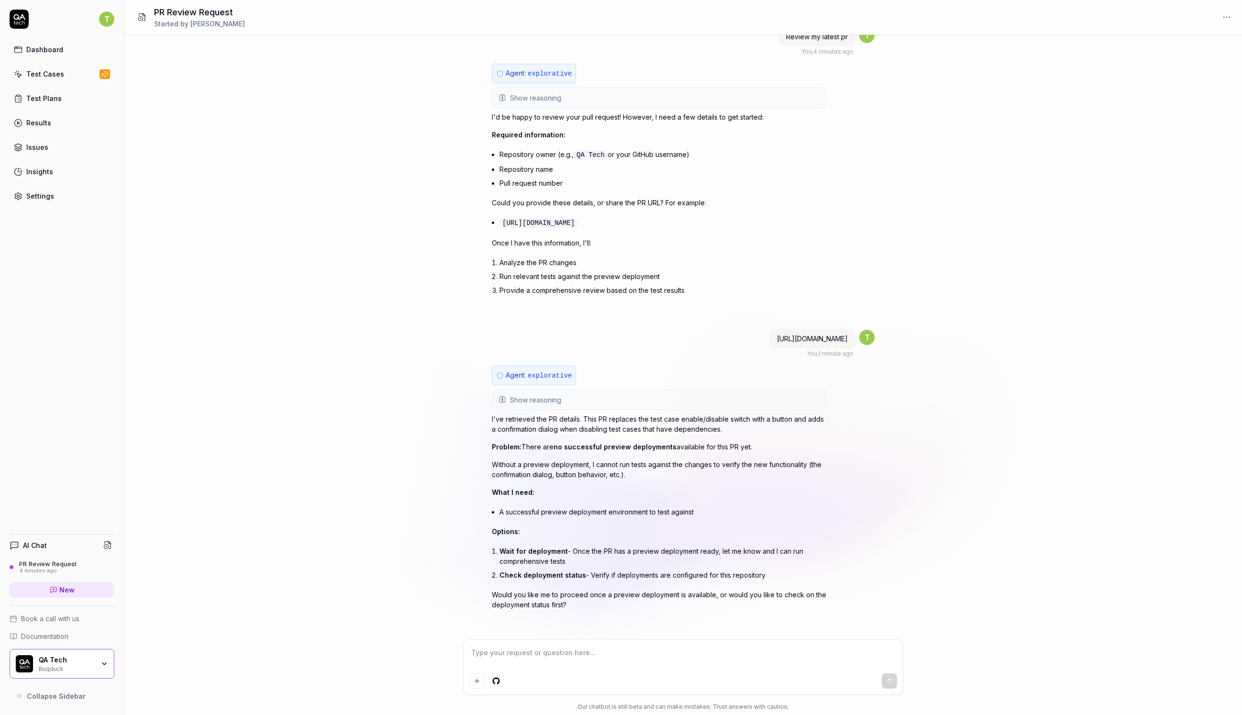
click at [591, 444] on span "no successful preview deployments" at bounding box center [615, 447] width 123 height 8
click at [687, 446] on p "Problem: There are no successful preview deployments available for this PR yet." at bounding box center [659, 447] width 335 height 10
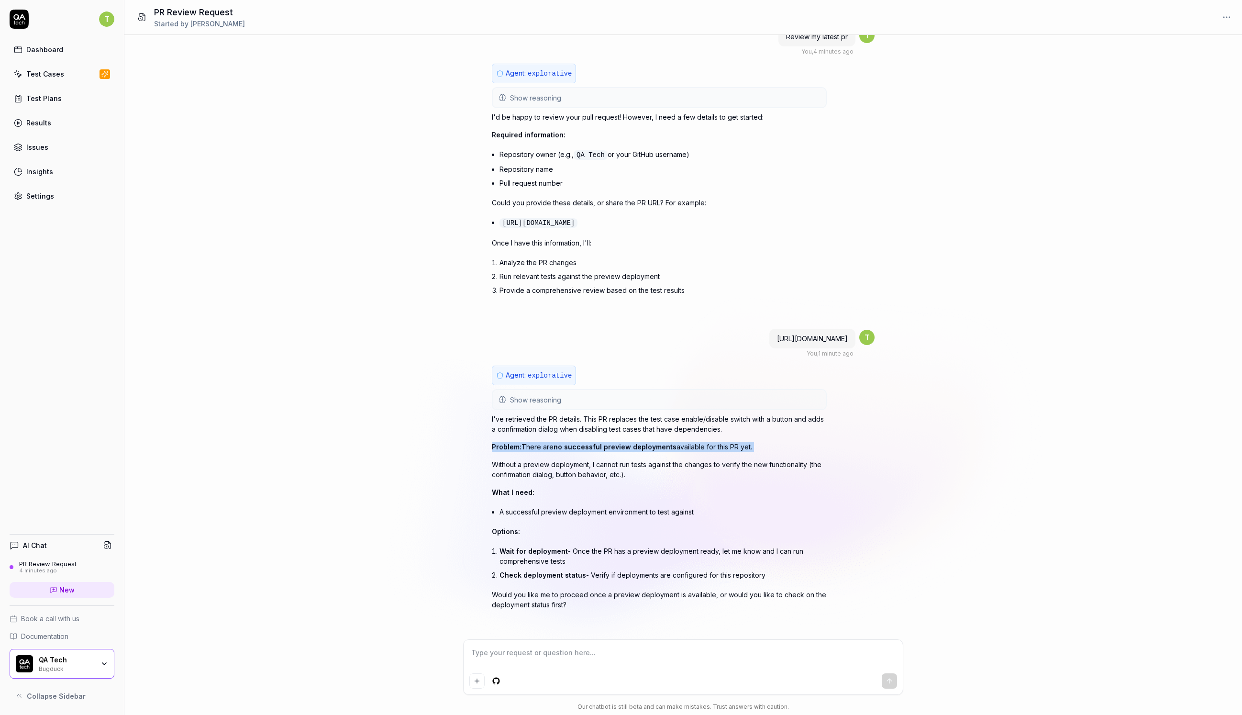
click at [687, 446] on p "Problem: There are no successful preview deployments available for this PR yet." at bounding box center [659, 447] width 335 height 10
type textarea "*"
click at [703, 446] on p "Problem: There are no successful preview deployments available for this PR yet." at bounding box center [659, 447] width 335 height 10
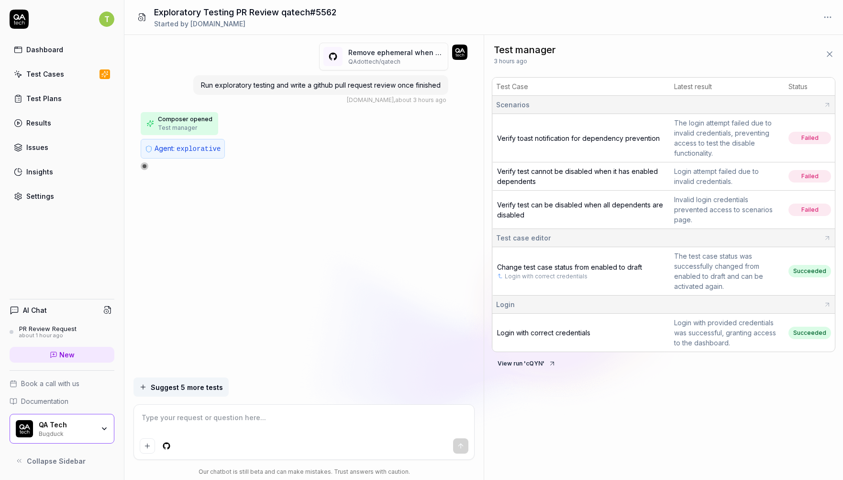
type textarea "*"
